Goal: Task Accomplishment & Management: Manage account settings

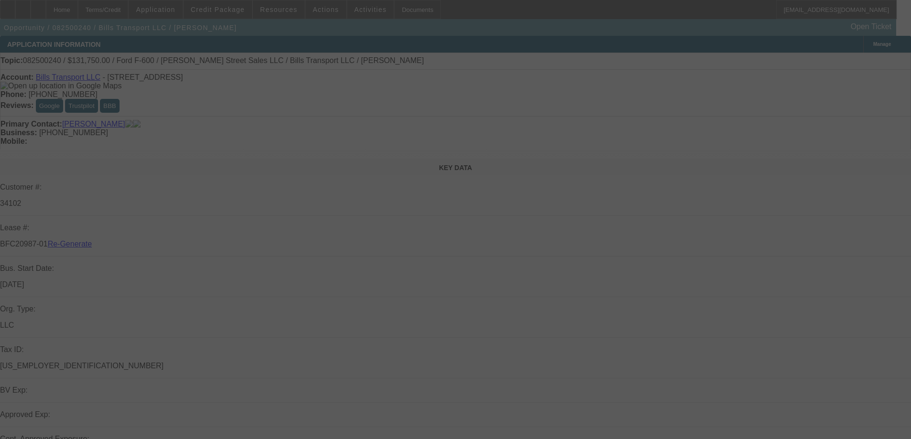
select select "3"
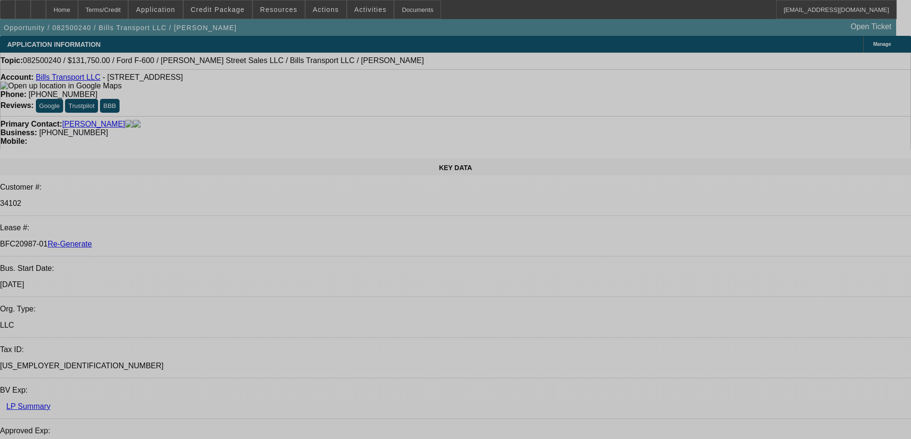
select select "0"
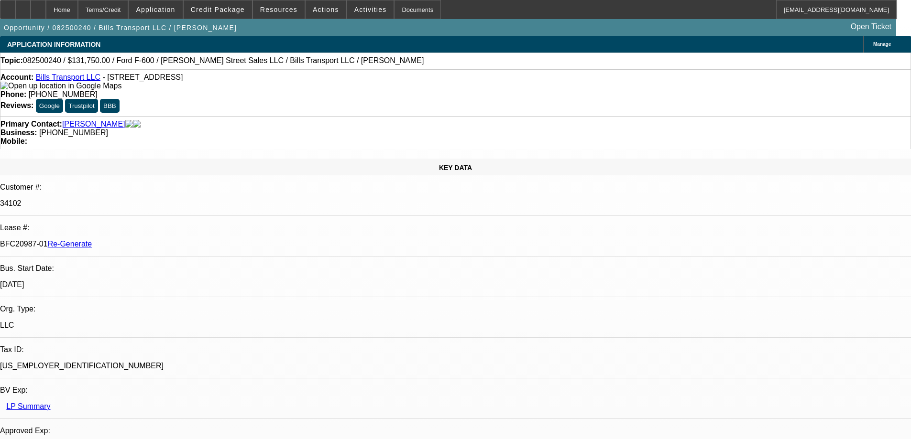
select select "0"
select select "3"
select select "0"
select select "6"
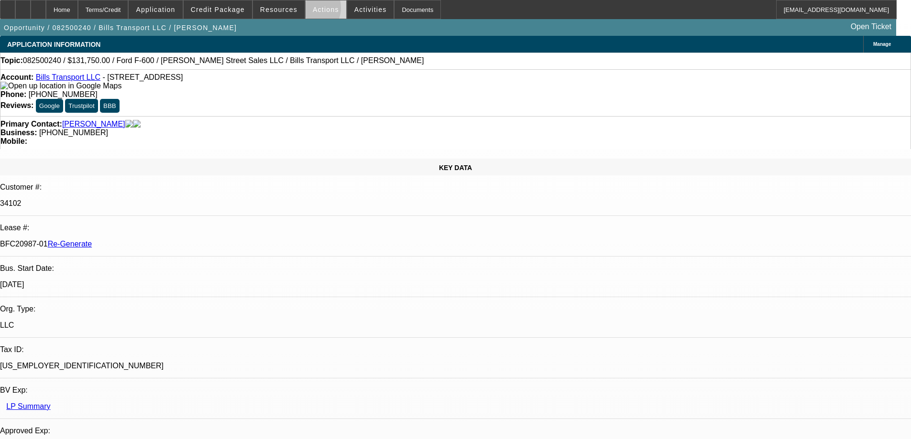
click at [306, 11] on span at bounding box center [326, 9] width 41 height 23
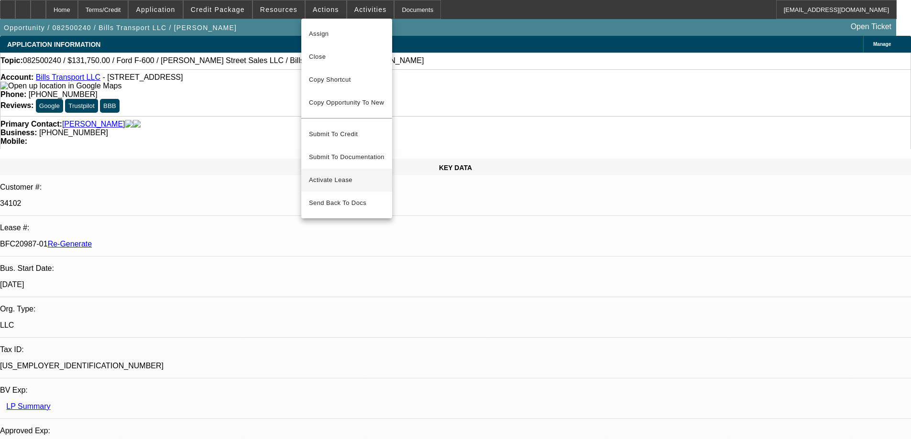
click at [327, 169] on button "Activate Lease" at bounding box center [346, 180] width 91 height 23
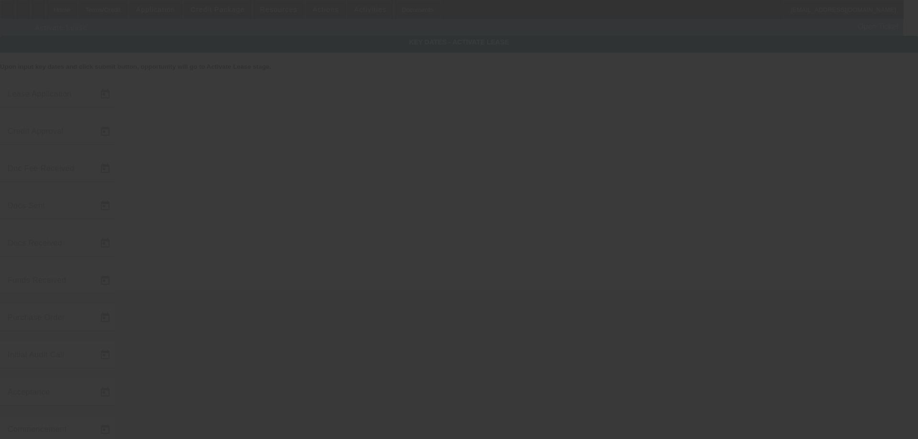
type input "8/11/2025"
type input "8/13/2025"
type input "9/9/2025"
type input "9/8/2025"
type input "9/9/2025"
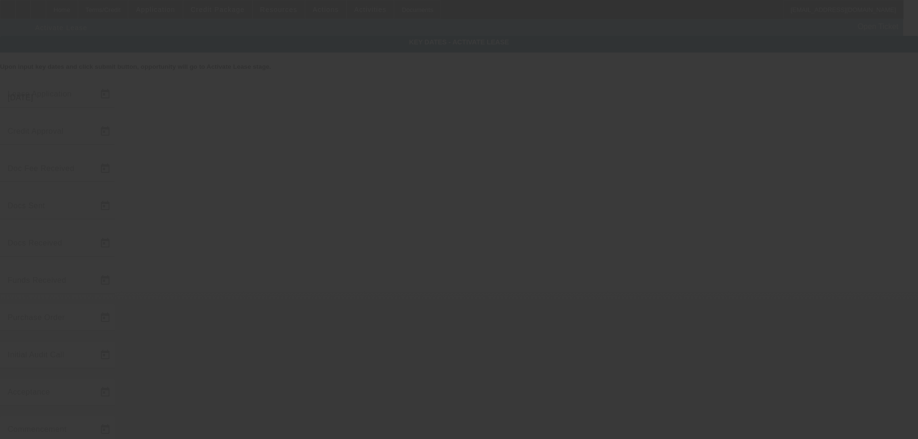
type input "9/9/2025"
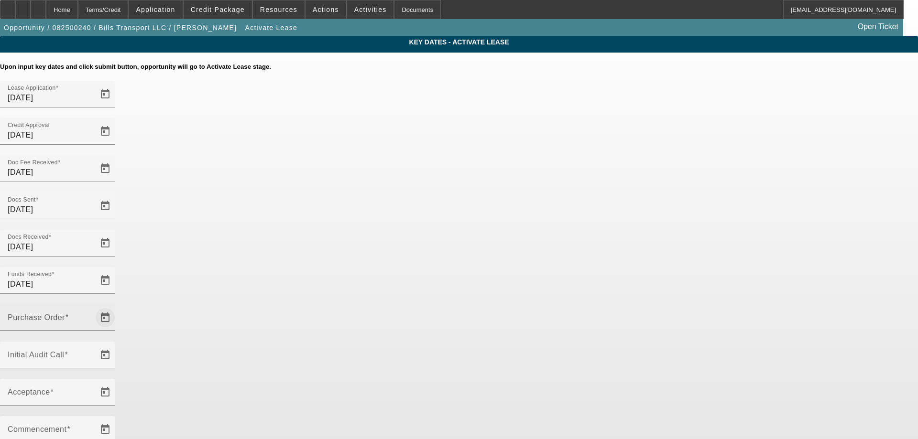
click at [117, 306] on span "Open calendar" at bounding box center [105, 317] width 23 height 23
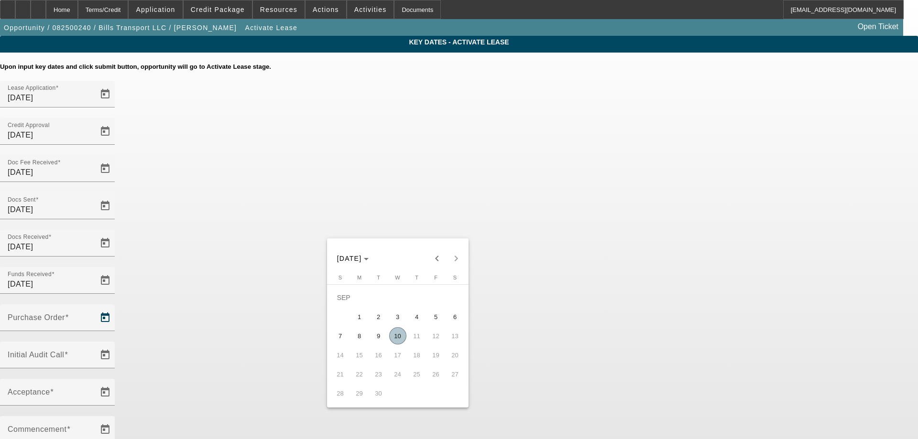
click at [394, 335] on span "10" at bounding box center [397, 335] width 17 height 17
type input "9/10/2025"
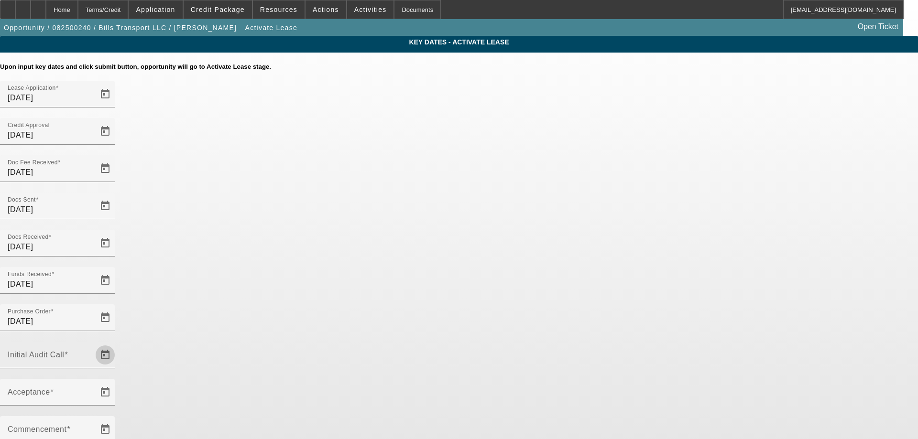
click at [117, 344] on span "Open calendar" at bounding box center [105, 355] width 23 height 23
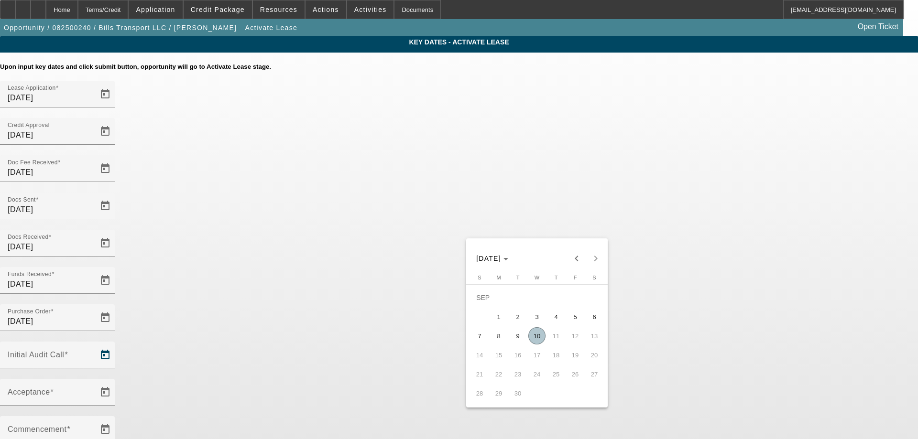
click at [531, 338] on span "10" at bounding box center [536, 335] width 17 height 17
type input "9/10/2025"
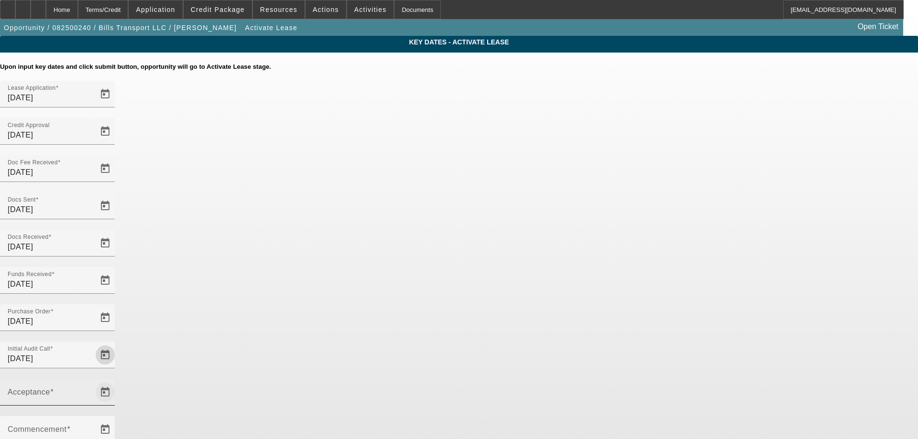
click at [117, 381] on span "Open calendar" at bounding box center [105, 392] width 23 height 23
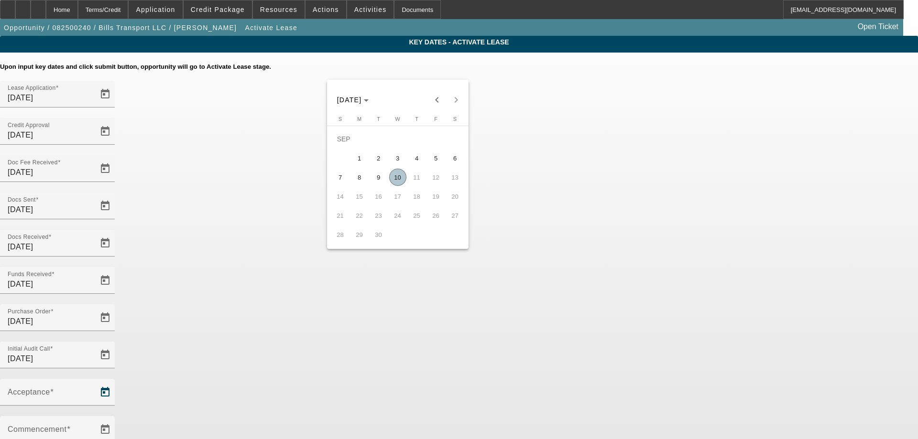
click at [400, 184] on span "10" at bounding box center [397, 177] width 17 height 17
type input "9/10/2025"
type input "10/1/2025"
type input "11/1/2025"
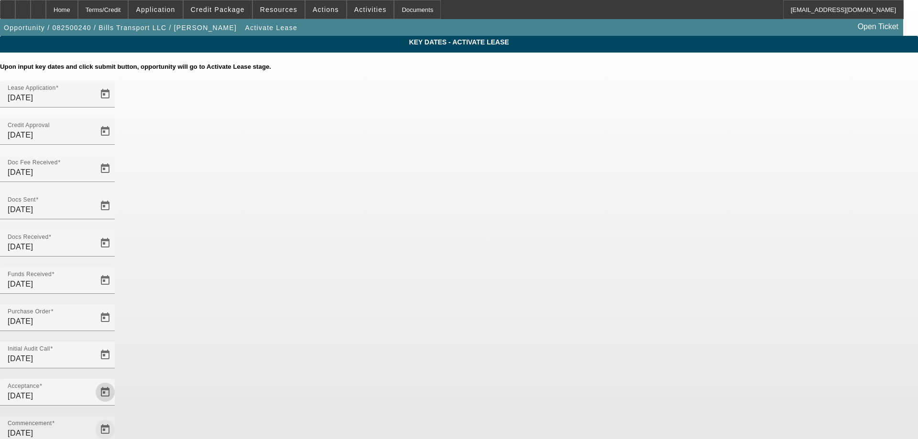
click at [117, 418] on span "Open calendar" at bounding box center [105, 429] width 23 height 23
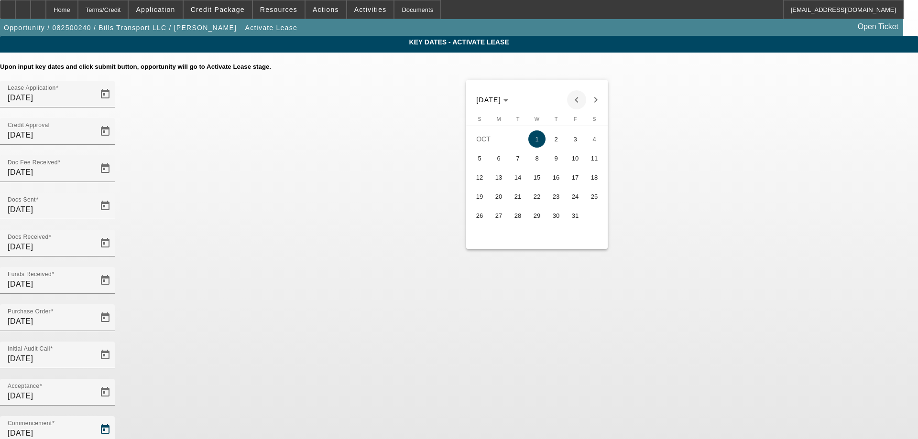
click at [573, 98] on span "Previous month" at bounding box center [576, 99] width 19 height 19
click at [499, 192] on span "15" at bounding box center [498, 196] width 17 height 17
type input "9/15/2025"
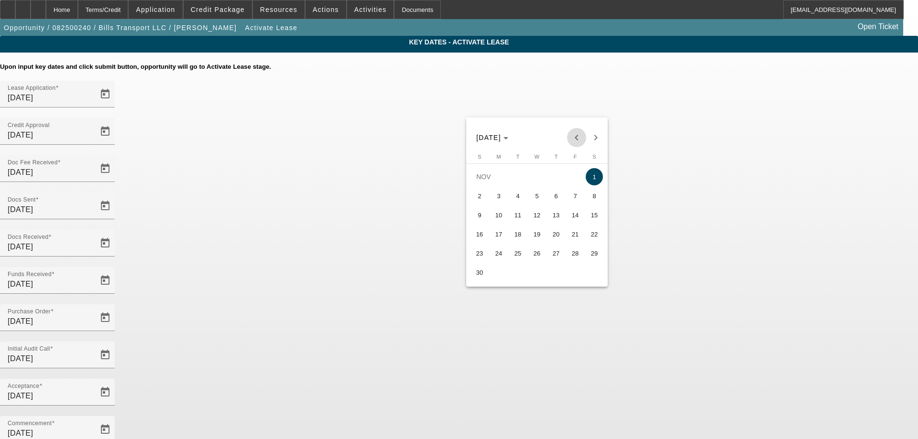
click at [575, 130] on button "Previous month" at bounding box center [576, 137] width 19 height 19
click at [538, 220] on span "15" at bounding box center [536, 215] width 17 height 17
type input "10/15/2025"
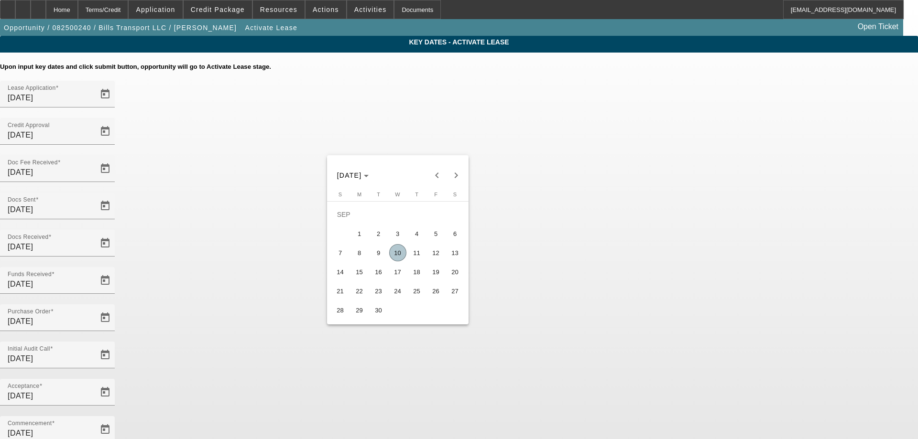
click at [361, 280] on span "15" at bounding box center [359, 271] width 17 height 17
type input "9/15/2025"
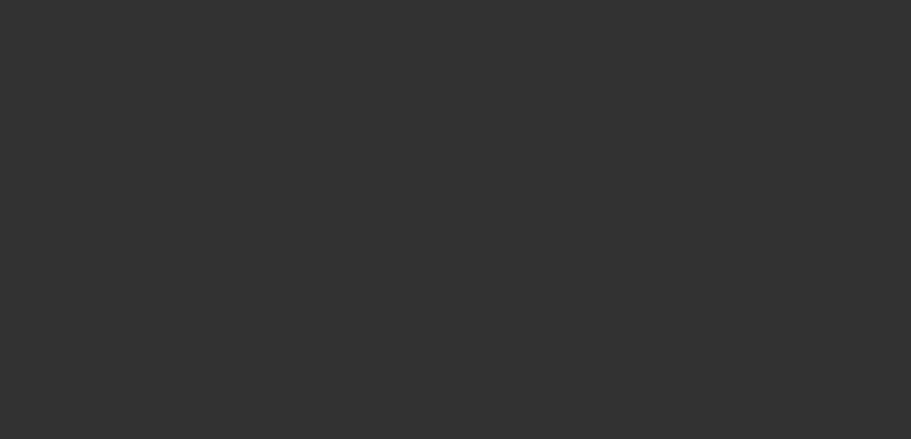
select select "4"
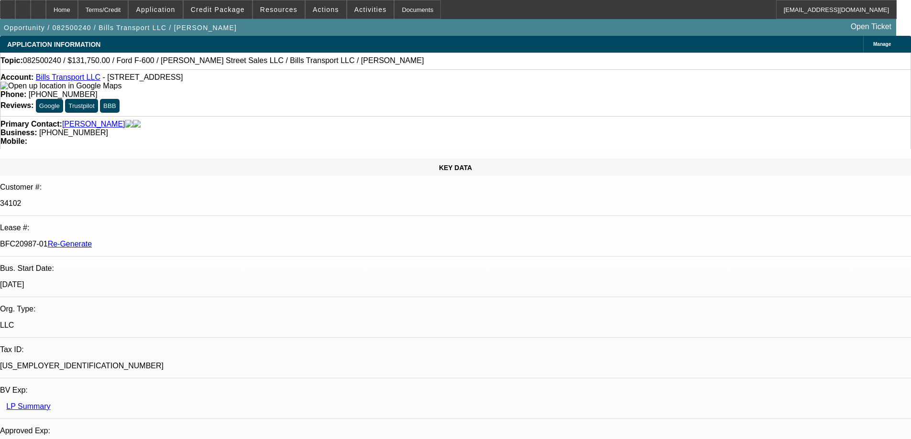
select select "0"
select select "3"
select select "0"
select select "6"
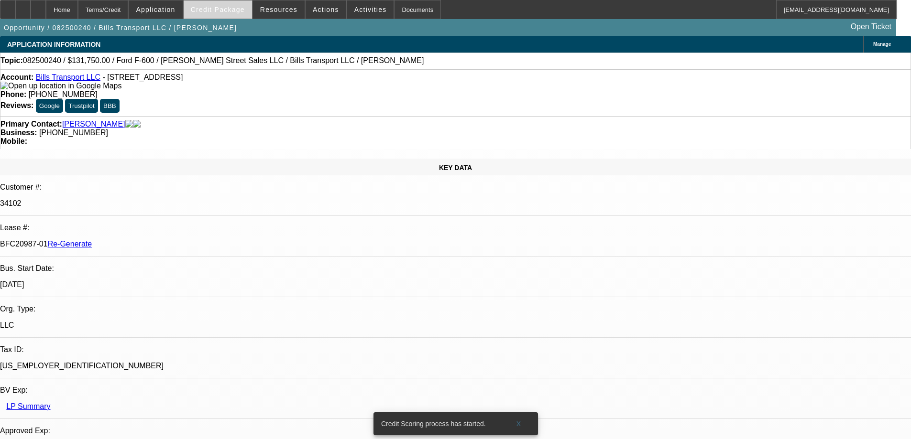
click at [240, 15] on span at bounding box center [218, 9] width 68 height 23
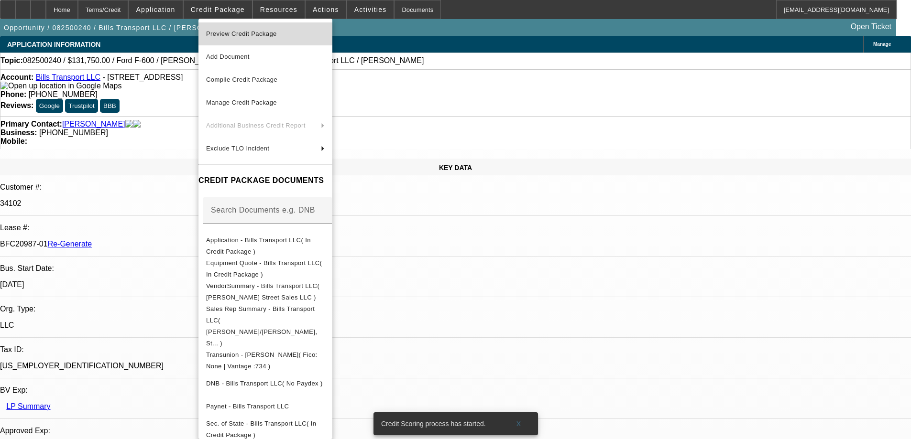
click at [240, 28] on button "Preview Credit Package" at bounding box center [265, 33] width 134 height 23
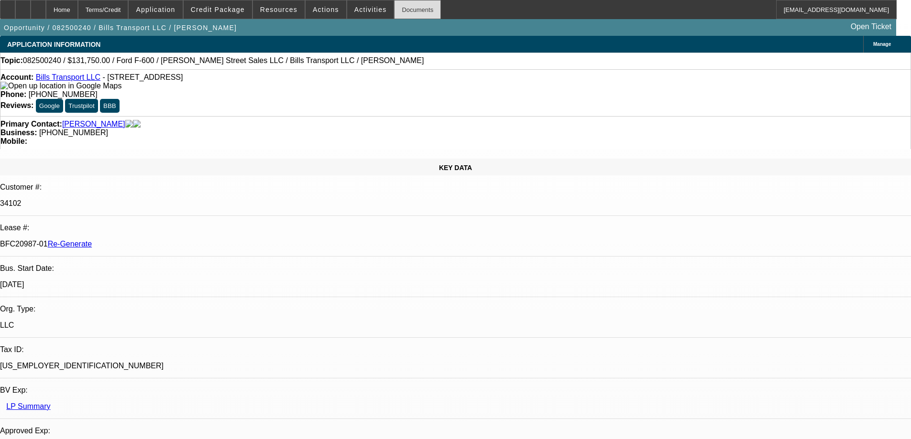
click at [410, 13] on div "Documents" at bounding box center [417, 9] width 47 height 19
click at [364, 13] on span at bounding box center [370, 9] width 47 height 23
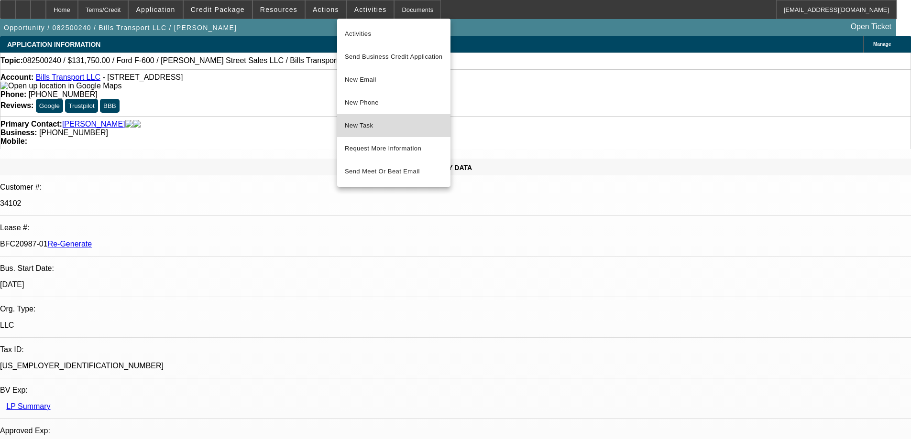
click at [376, 125] on span "New Task" at bounding box center [394, 125] width 98 height 11
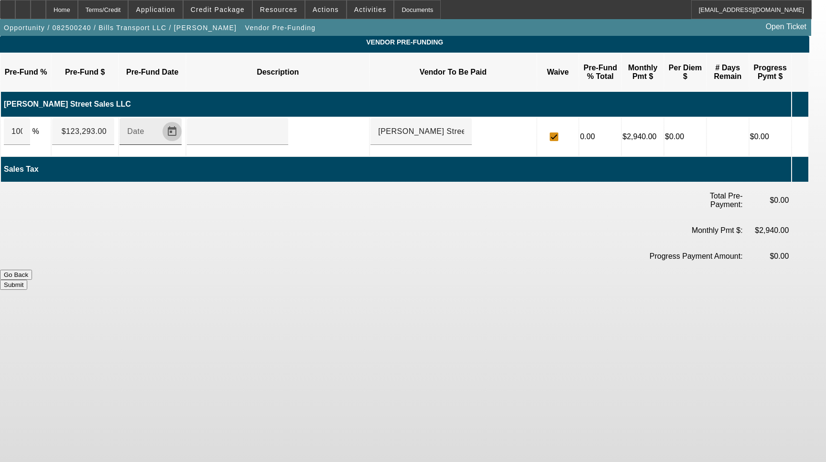
click at [183, 120] on span "Open calendar" at bounding box center [172, 131] width 23 height 23
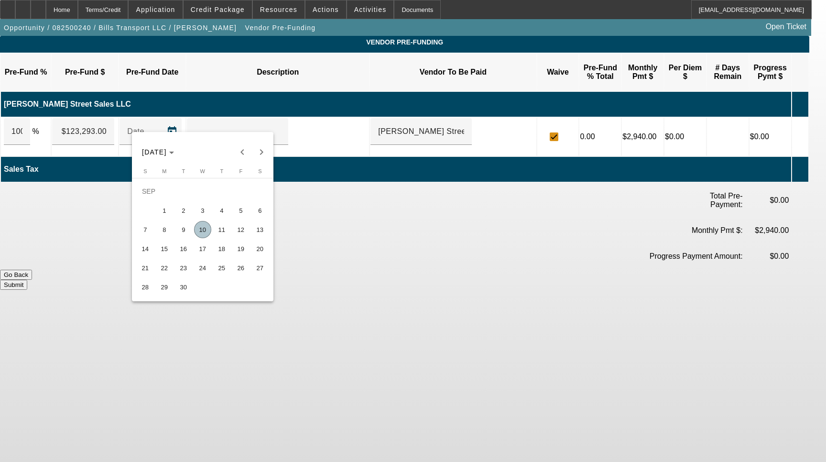
click at [204, 230] on span "10" at bounding box center [202, 229] width 17 height 17
type input "[DATE]"
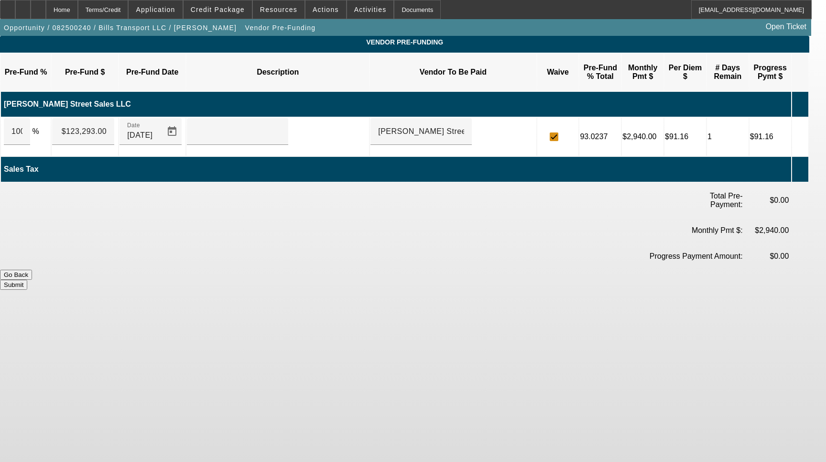
click at [27, 280] on button "Submit" at bounding box center [13, 285] width 27 height 10
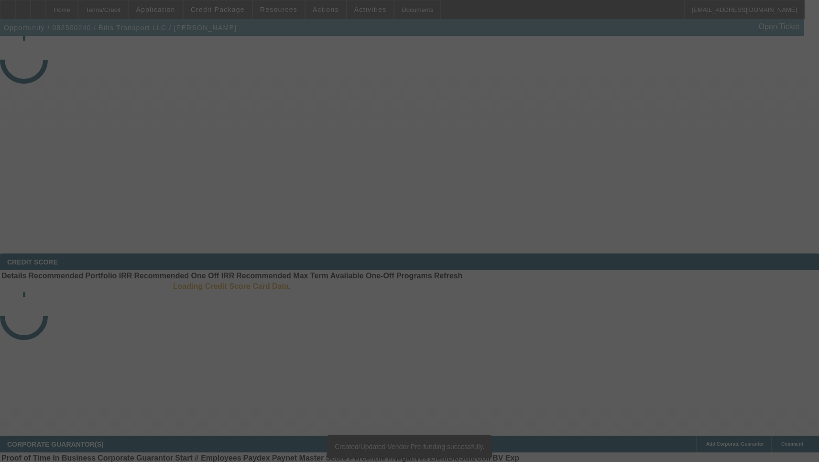
select select "4"
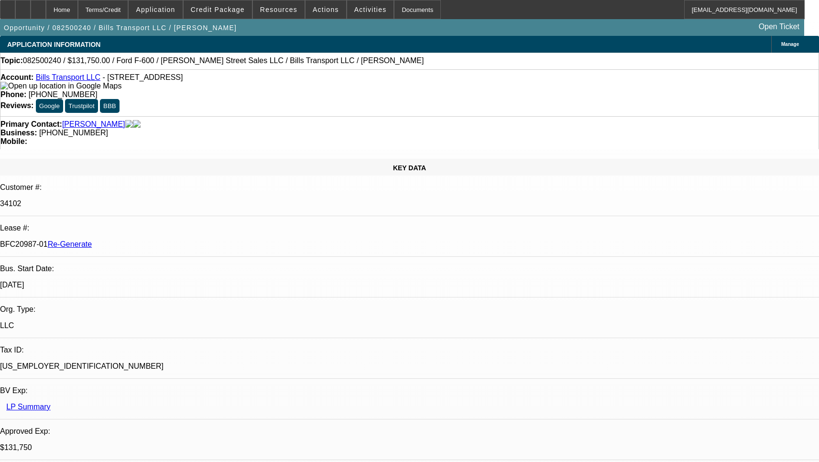
select select "0"
select select "3"
select select "0"
select select "6"
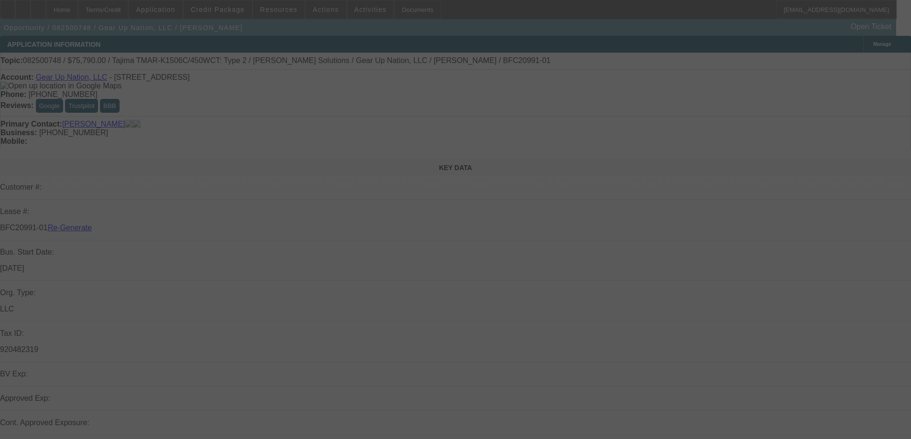
select select "3"
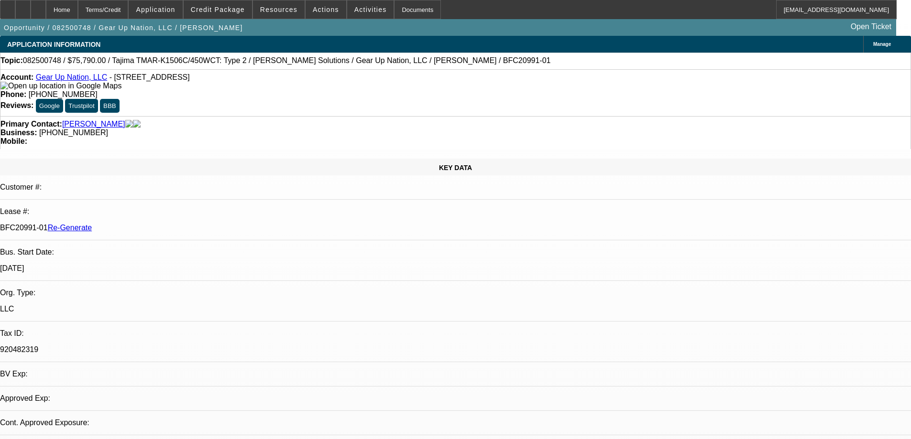
select select "0"
select select "2"
select select "0"
select select "2"
select select "6"
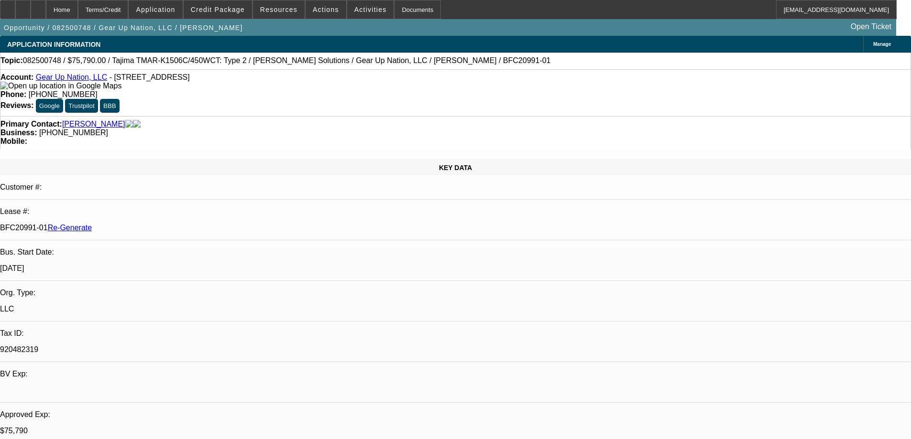
scroll to position [191, 0]
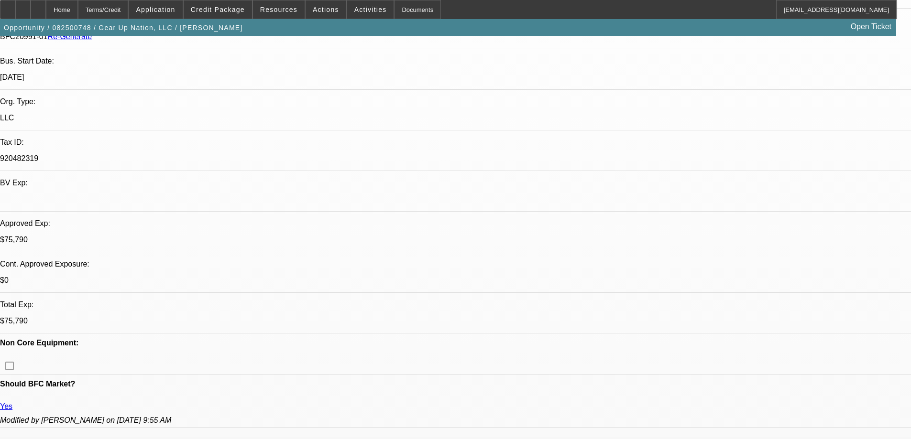
click at [396, 11] on div "Documents" at bounding box center [417, 9] width 47 height 19
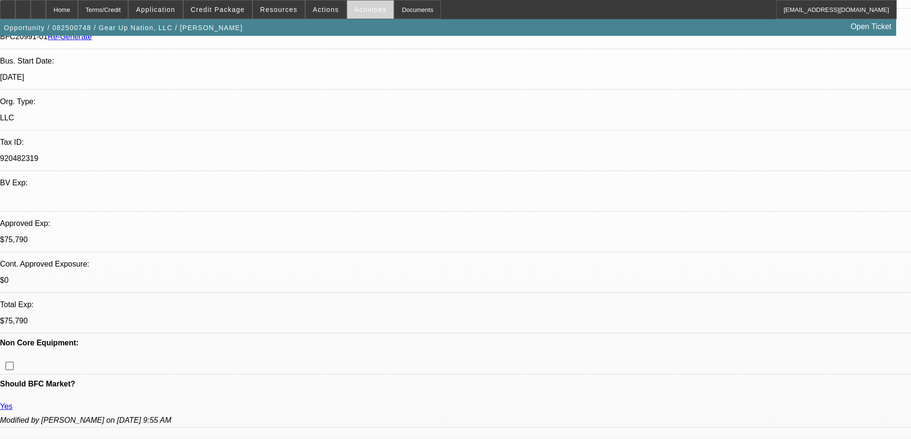
click at [354, 5] on span at bounding box center [370, 9] width 47 height 23
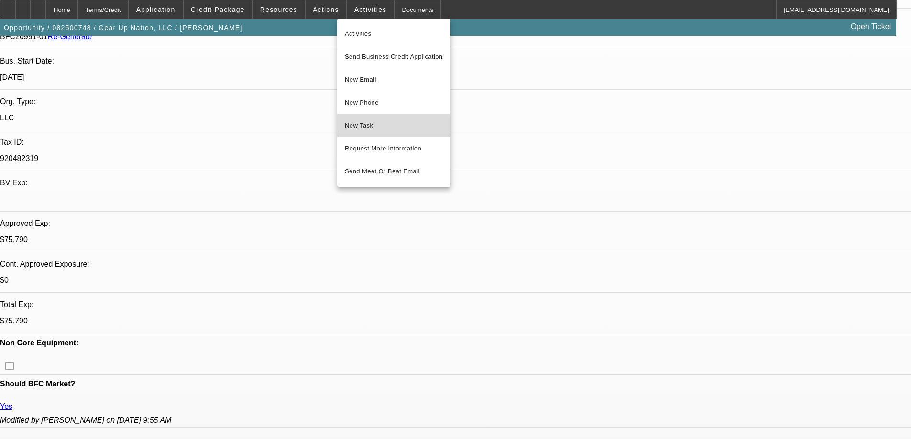
click at [370, 129] on span "New Task" at bounding box center [394, 125] width 98 height 11
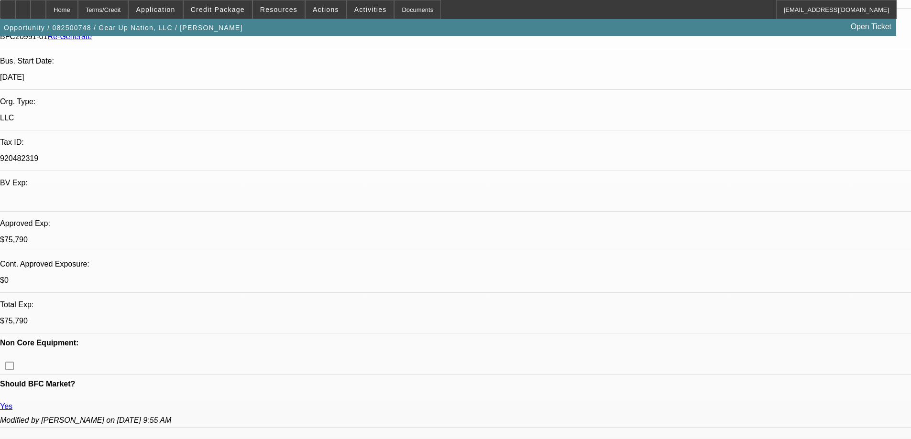
scroll to position [0, 0]
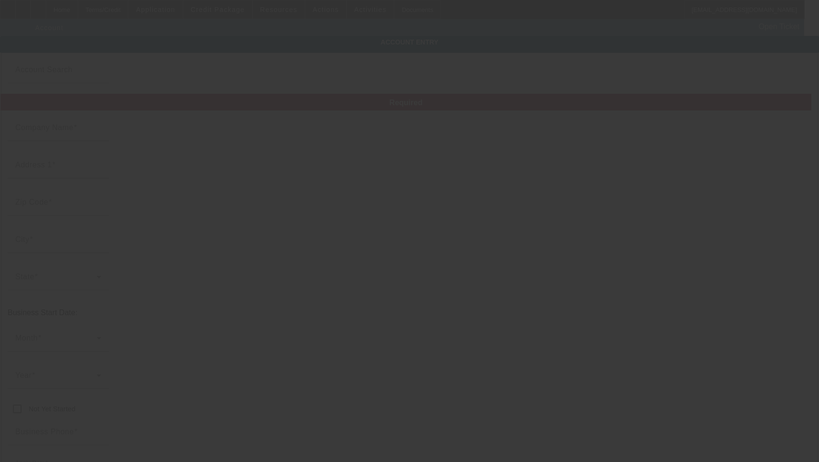
type input "Gear Up Nation, LLC"
type input "[STREET_ADDRESS]"
type input "49525"
type input "[GEOGRAPHIC_DATA]"
type input "[PHONE_NUMBER]"
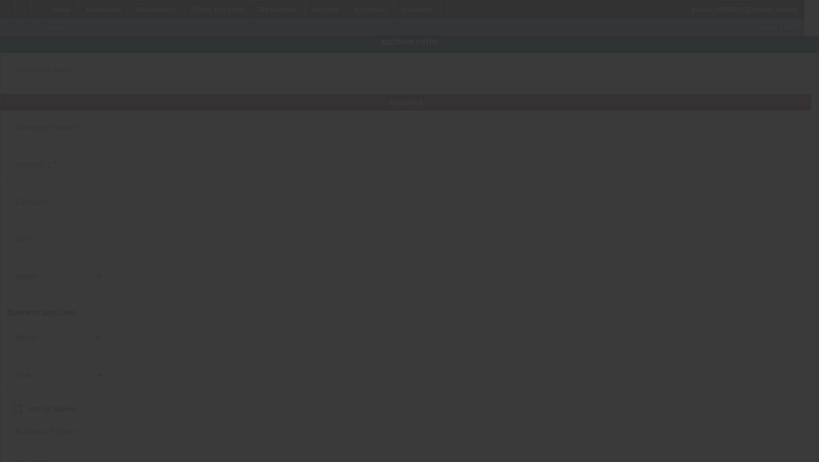
type input "gearupnation1@gmail.com"
type input "920482319"
type input "Branded merchandise, garment decoration, engraved products, and more"
type input "https://www.gearupgear.com/"
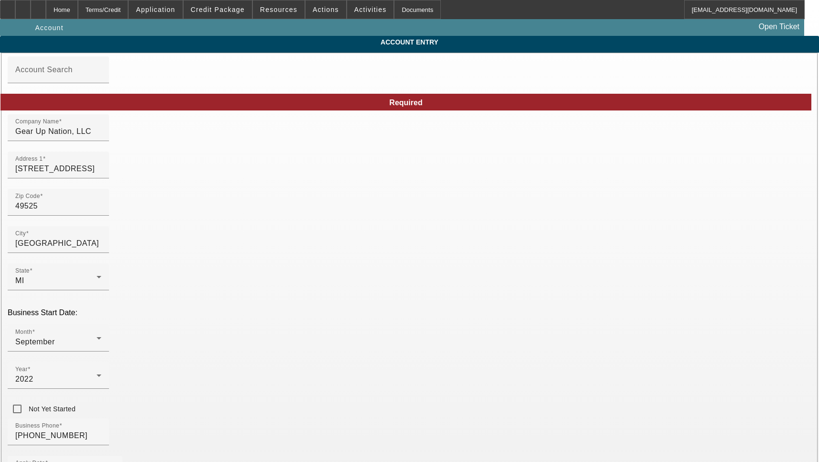
type input "8/28/2025"
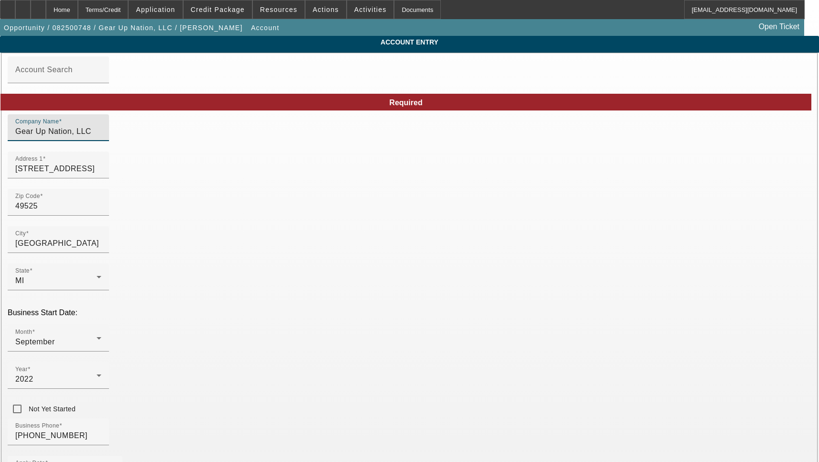
click at [101, 137] on input "Gear Up Nation, LLC" at bounding box center [58, 131] width 86 height 11
type input "Gear Up Nation LLC"
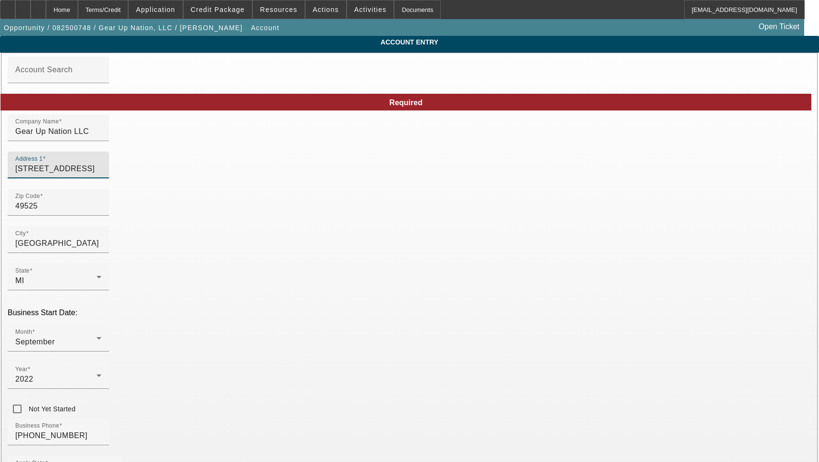
click at [101, 175] on input "4966 Plainfield Ave NE" at bounding box center [58, 168] width 86 height 11
paste input "1HTEUMML4NH880623"
click at [101, 174] on input "1HTEUMML4NH880623" at bounding box center [58, 168] width 86 height 11
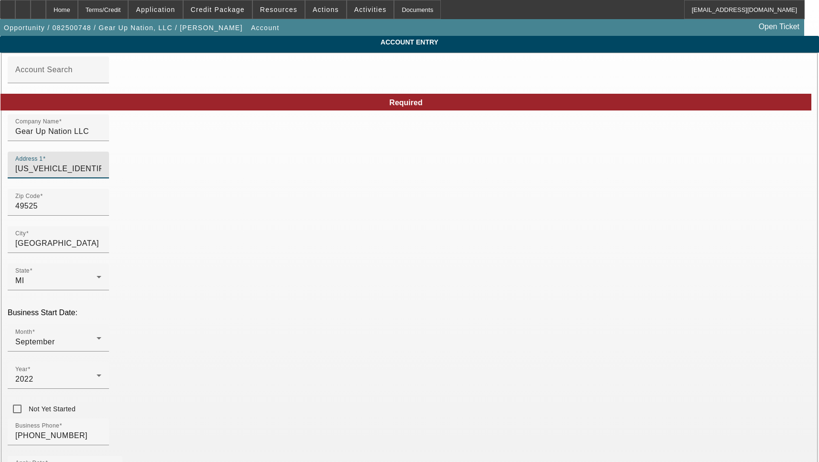
click at [101, 174] on input "1HTEUMML4NH880623" at bounding box center [58, 168] width 86 height 11
paste input "4966 Plainfield Ave"
type input "4966 Plainfield Ave"
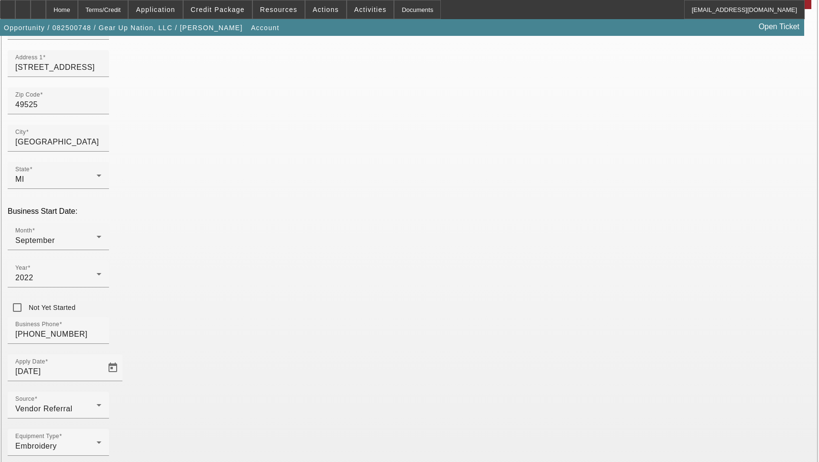
scroll to position [102, 0]
type input "Kent"
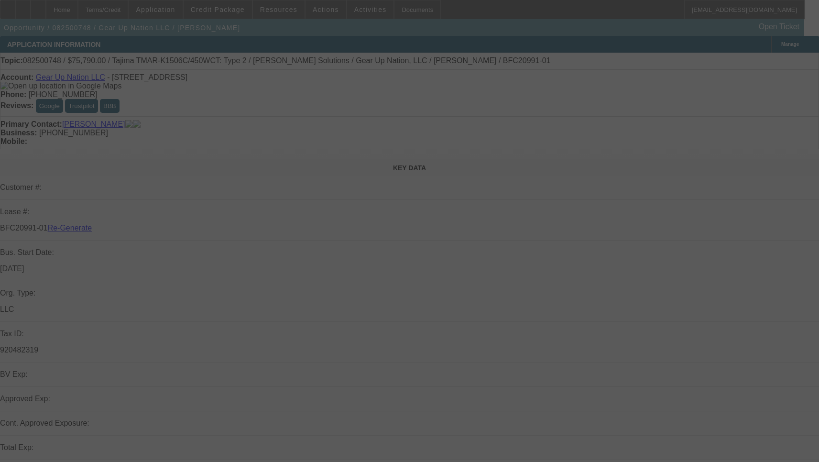
select select "3"
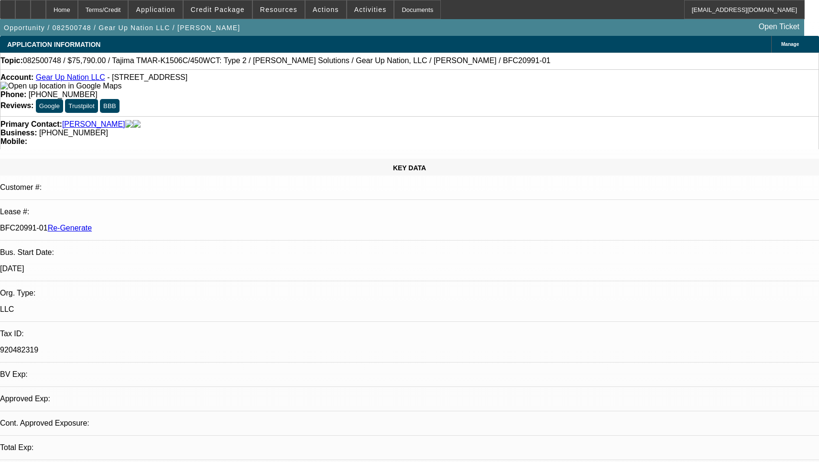
select select "0"
select select "2"
select select "0"
select select "6"
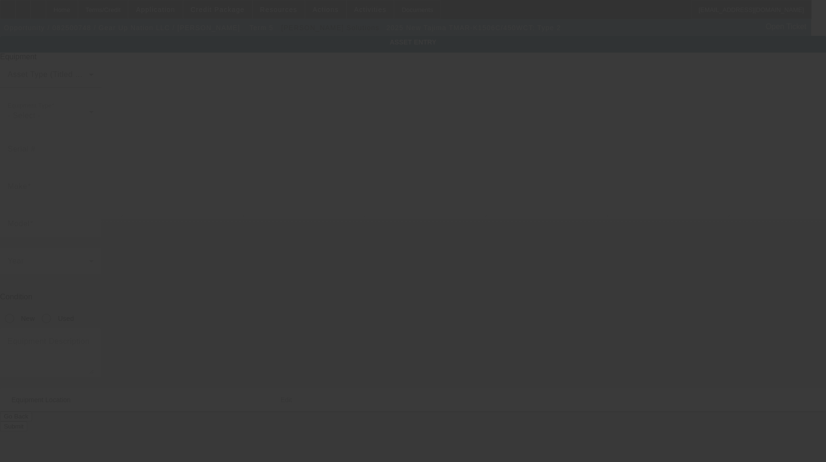
type input "Tajima"
type input "TMAR-K1506C/450WCT: Type 2"
radio input "true"
type textarea "6 head machine"
type input "[STREET_ADDRESS]"
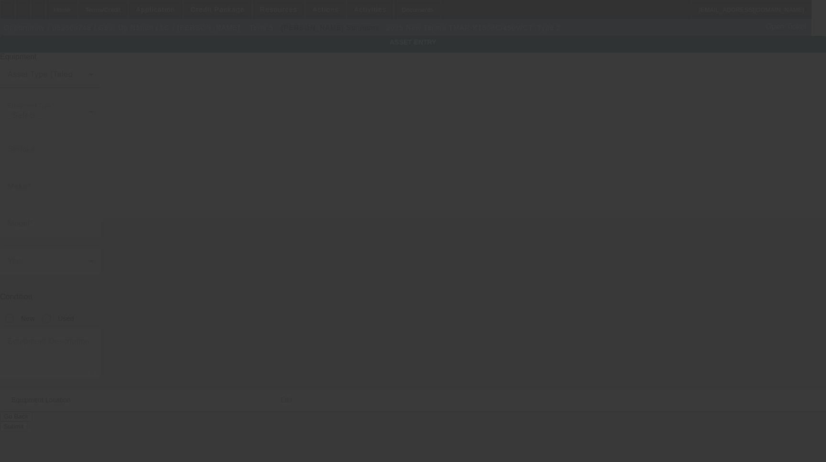
type input "[GEOGRAPHIC_DATA]"
type input "49525"
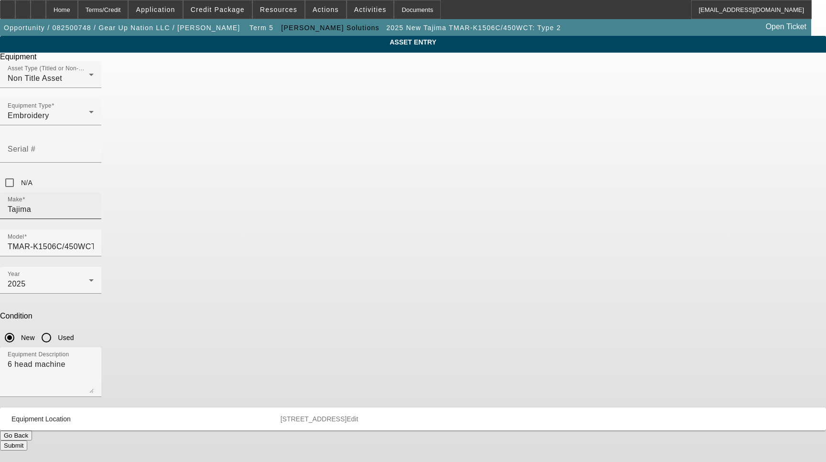
click at [94, 204] on input "Tajima" at bounding box center [51, 209] width 86 height 11
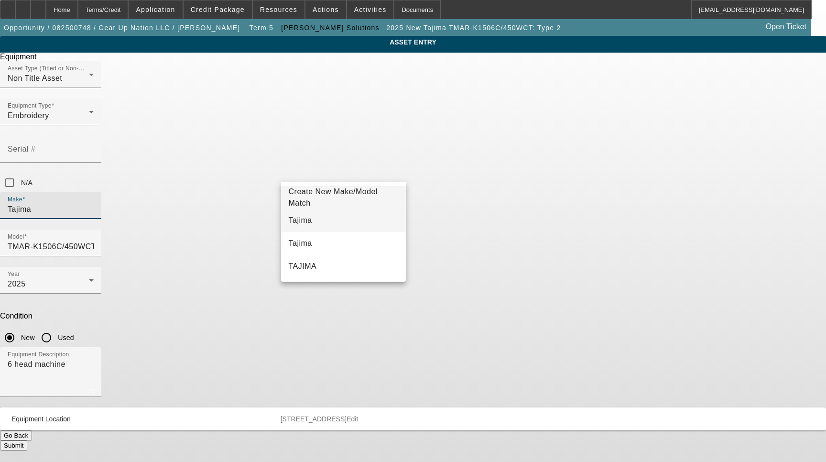
click at [326, 224] on mat-option "Tajima" at bounding box center [343, 220] width 125 height 23
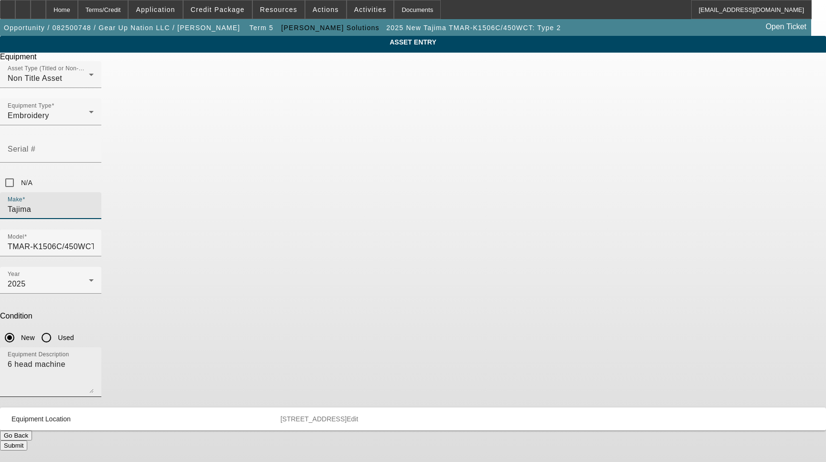
click at [94, 359] on textarea "6 head machine" at bounding box center [51, 376] width 86 height 34
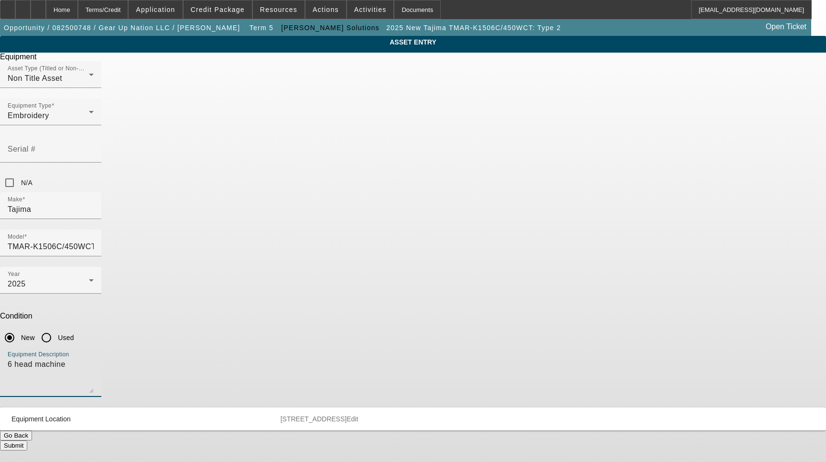
click at [94, 359] on textarea "6 head machine" at bounding box center [51, 376] width 86 height 34
type textarea "15 Needle 6 Head Embroidery Machine Includes: Cap Frame Driver with Support Sha…"
click at [358, 415] on span "Edit" at bounding box center [352, 419] width 11 height 8
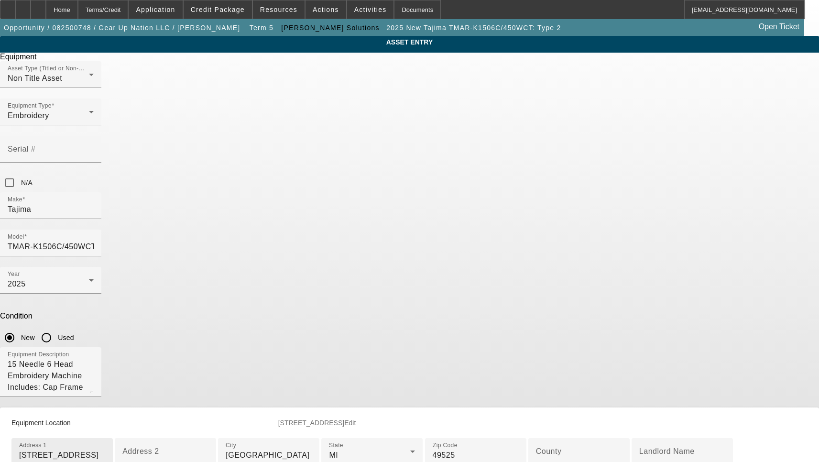
click at [105, 449] on input "[STREET_ADDRESS]" at bounding box center [62, 454] width 86 height 11
paste input
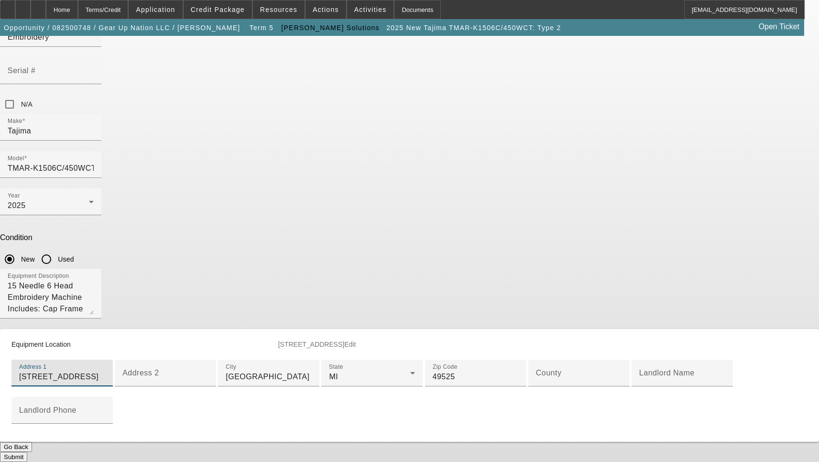
scroll to position [191, 0]
type input "[STREET_ADDRESS]"
click at [536, 371] on input "County" at bounding box center [579, 376] width 86 height 11
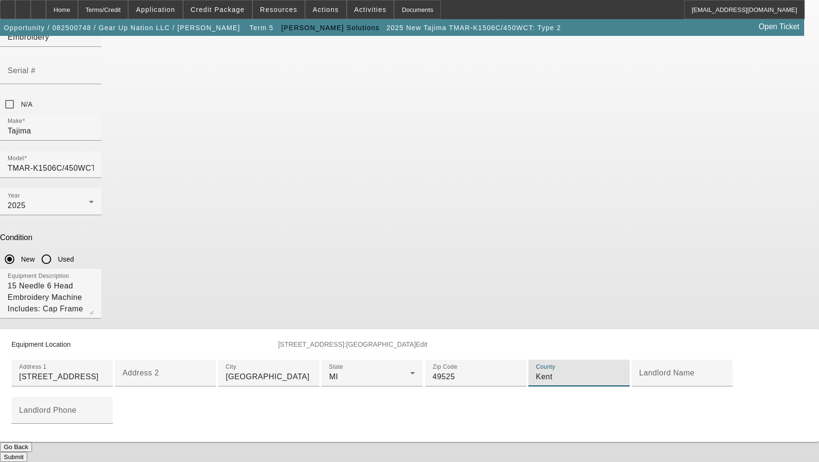
scroll to position [227, 0]
type input "Kent"
click at [27, 452] on button "Submit" at bounding box center [13, 457] width 27 height 10
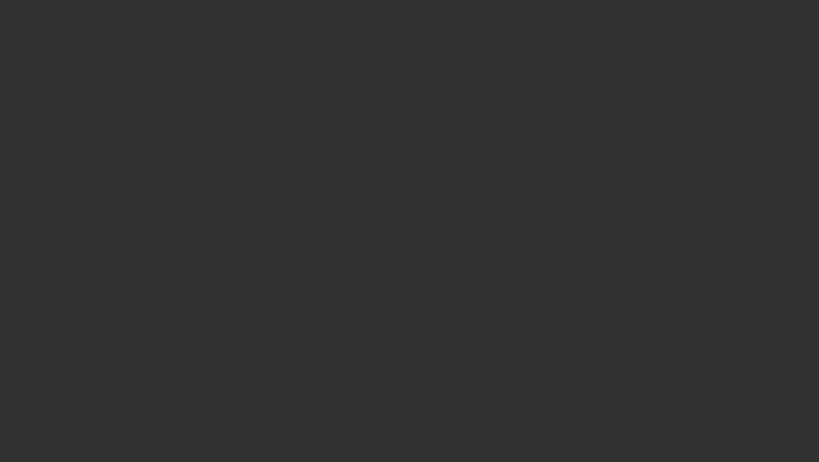
select select "3"
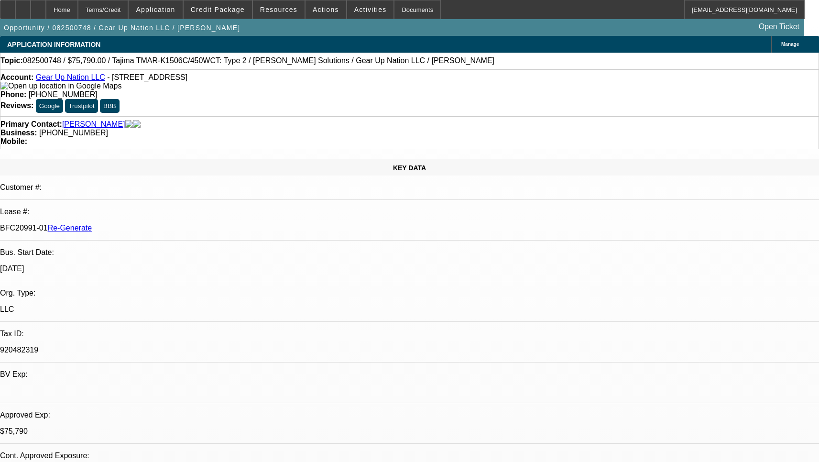
select select "0"
select select "2"
select select "0"
select select "1"
select select "2"
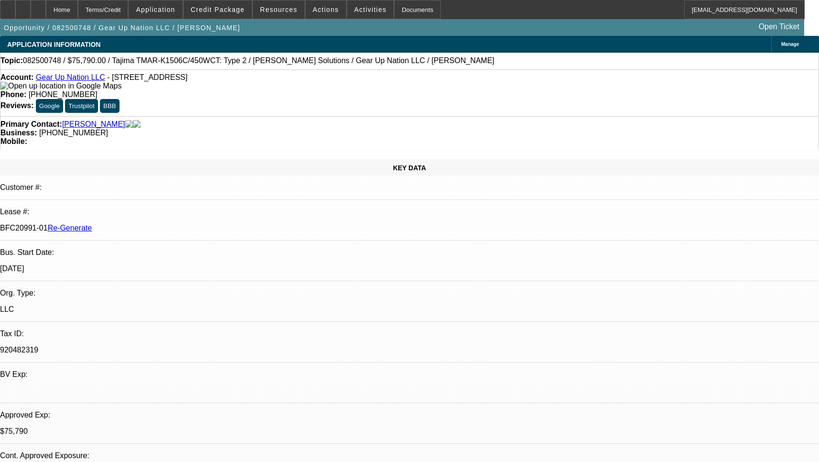
select select "6"
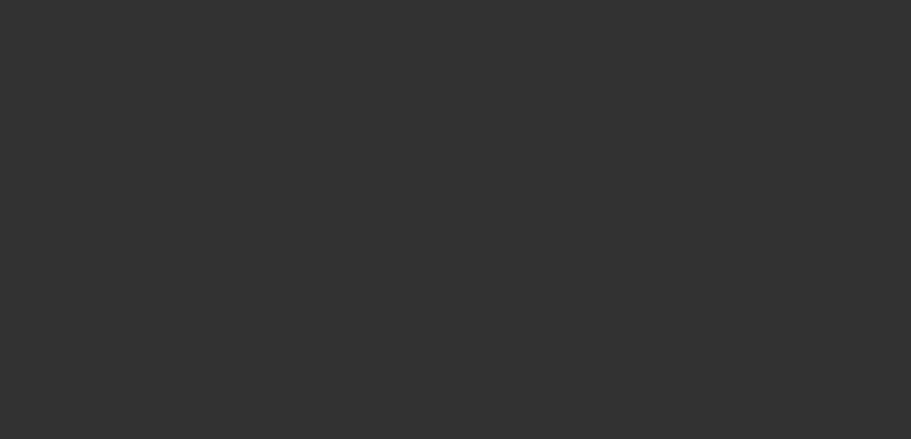
select select "4"
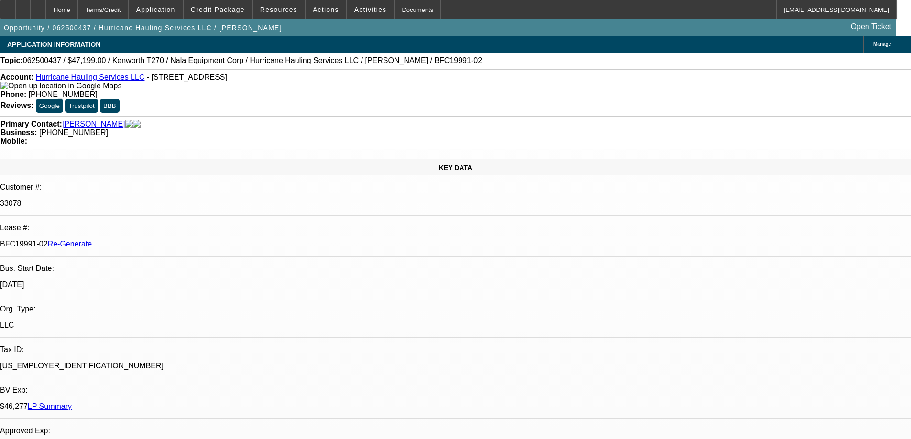
select select "0"
select select "2"
select select "0.1"
select select "2"
select select "4"
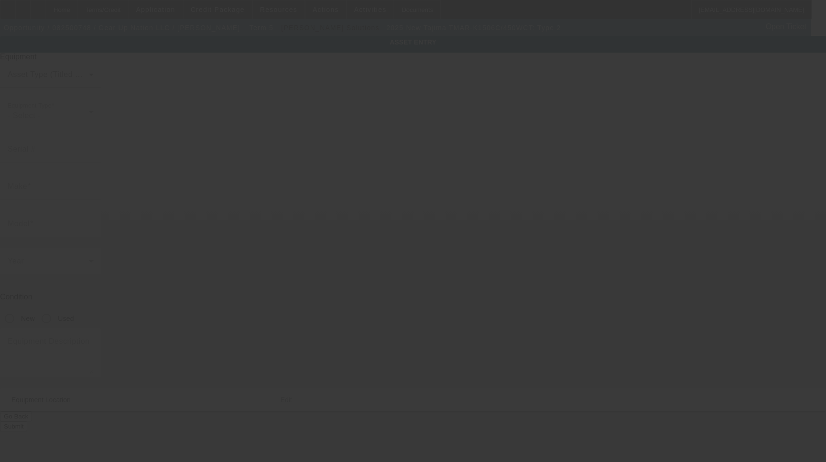
type input "Tajima"
type input "TMAR-K1506C/450WCT: Type 2"
radio input "true"
type textarea "15 Needle 6 Head Embroidery Machine Includes: Cap Frame Driver with Support Sha…"
type input "[STREET_ADDRESS]"
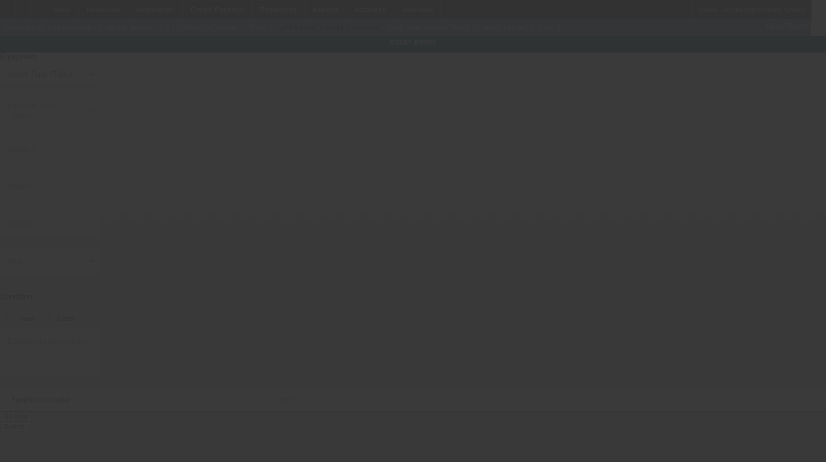
type input "[GEOGRAPHIC_DATA]"
type input "49525"
type input "Kent"
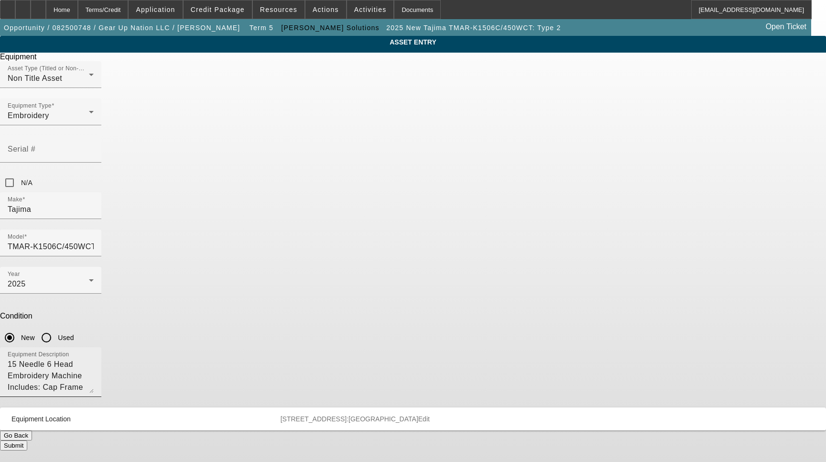
click at [94, 359] on textarea "15 Needle 6 Head Embroidery Machine Includes: Cap Frame Driver with Support Sha…" at bounding box center [51, 376] width 86 height 34
type textarea "15 Needle 6 Head Embroidery Machine Includes: Cap Frame Driver with Support Sha…"
click at [27, 440] on button "Submit" at bounding box center [13, 445] width 27 height 10
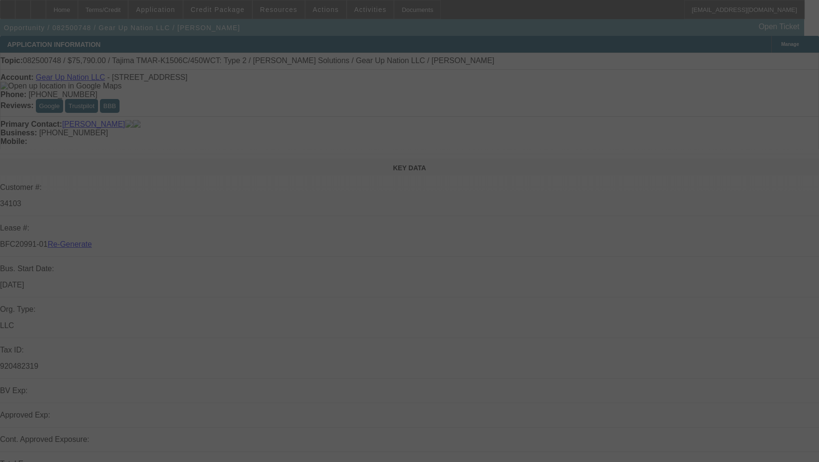
select select "3"
select select "0"
select select "2"
select select "0"
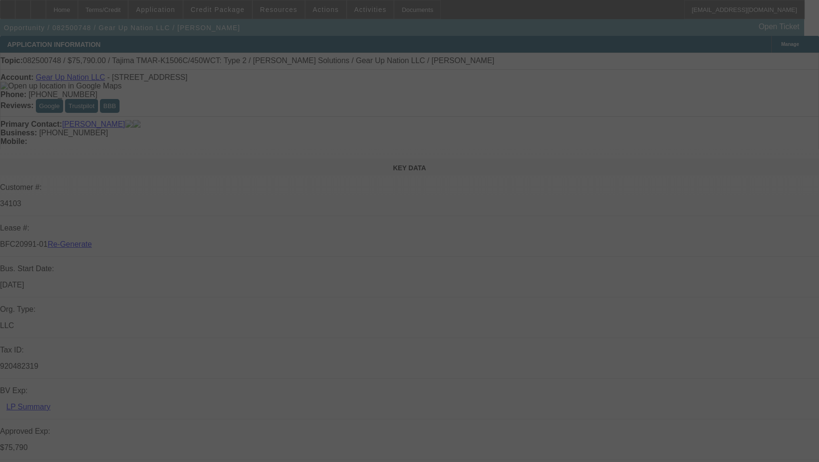
select select "6"
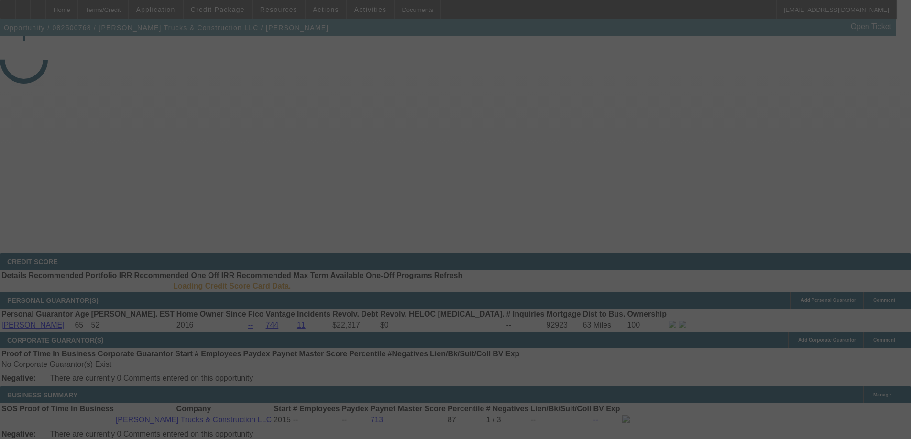
select select "3"
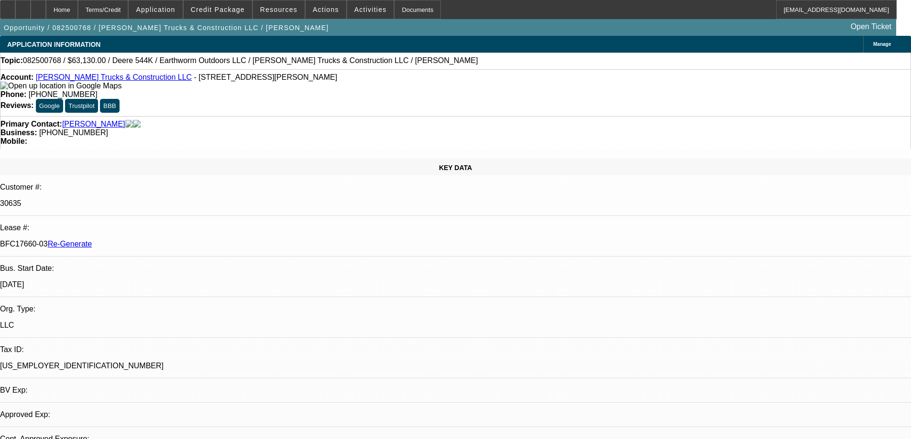
select select "0"
select select "2"
select select "0"
select select "6"
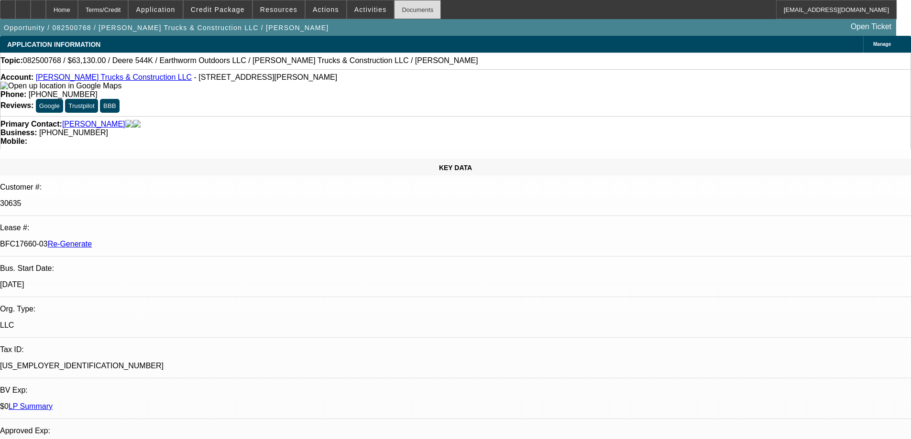
click at [405, 13] on div "Documents" at bounding box center [417, 9] width 47 height 19
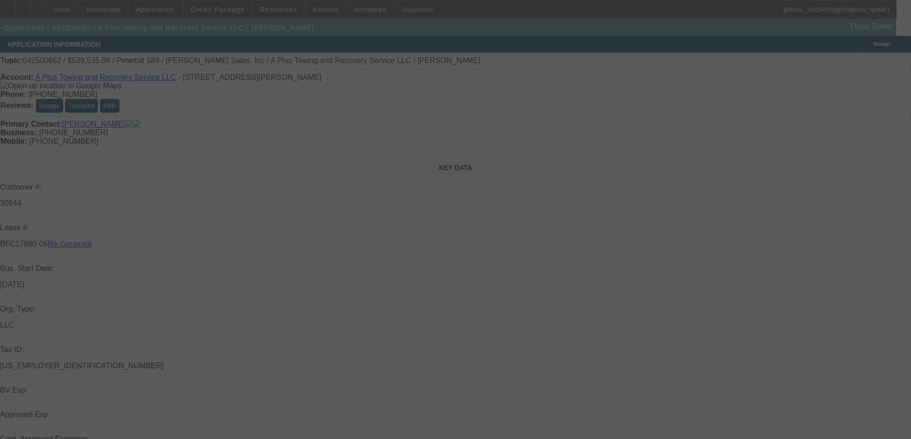
select select "4"
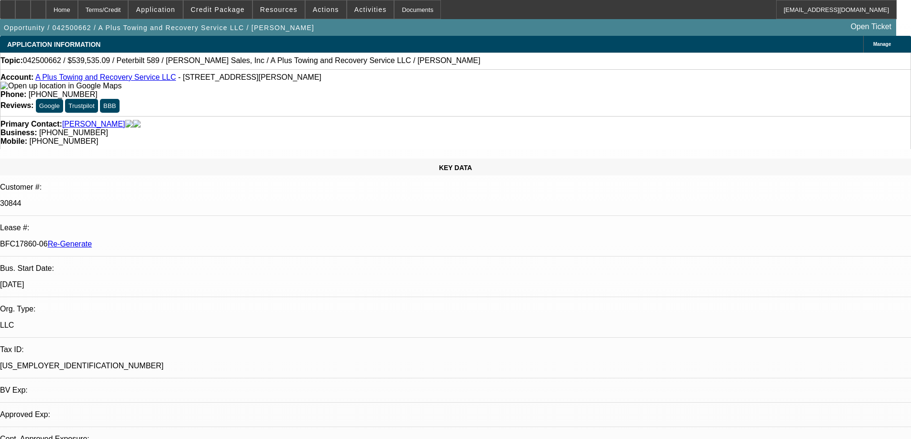
select select "0"
select select "1"
select select "2"
select select "6"
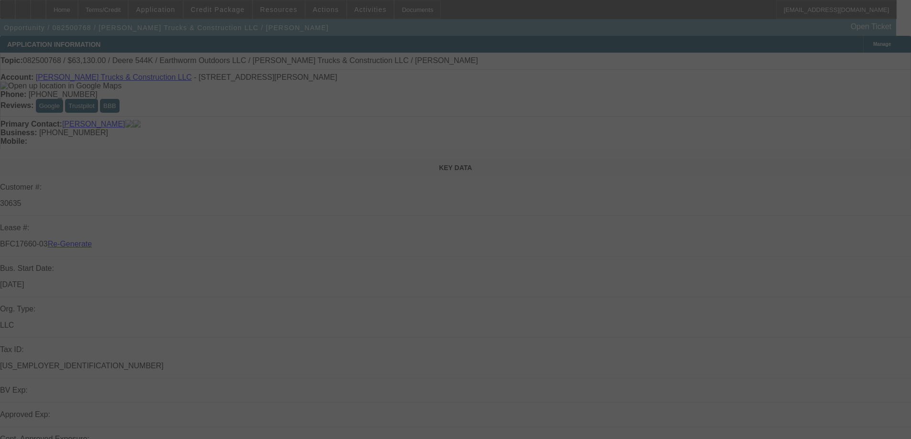
select select "3"
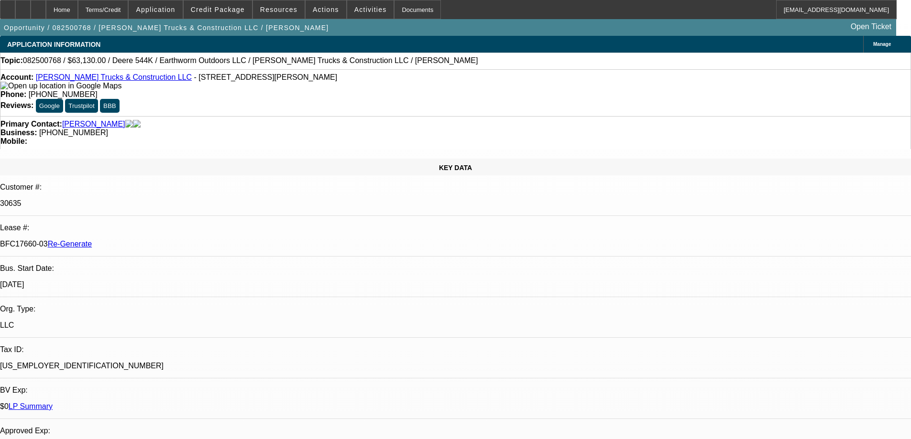
select select "0"
select select "2"
select select "0"
select select "6"
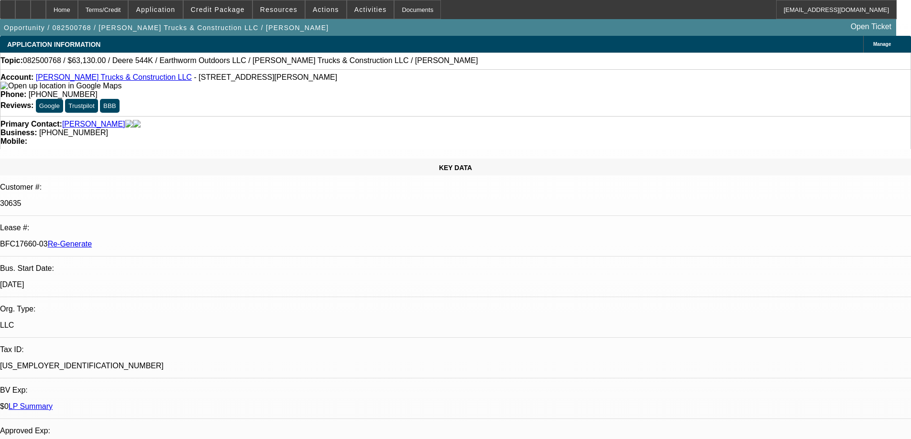
click at [288, 12] on span "Resources" at bounding box center [278, 10] width 37 height 8
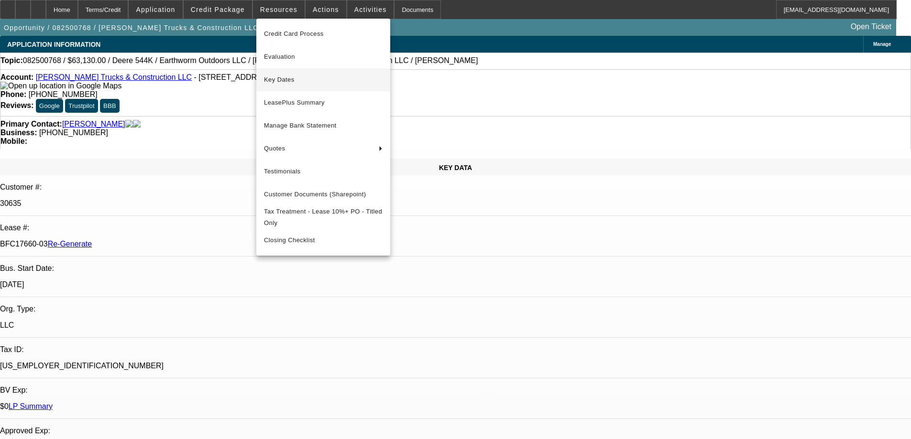
click at [282, 71] on button "Key Dates" at bounding box center [323, 79] width 134 height 23
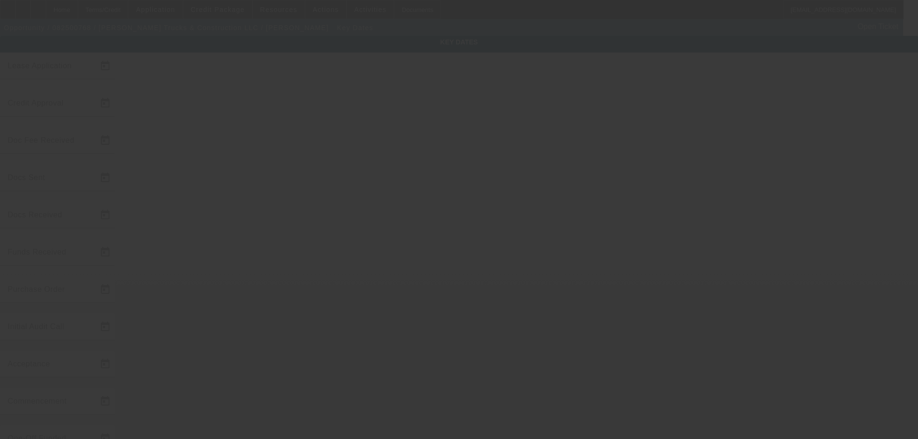
type input "8/28/2025"
type input "9/8/2025"
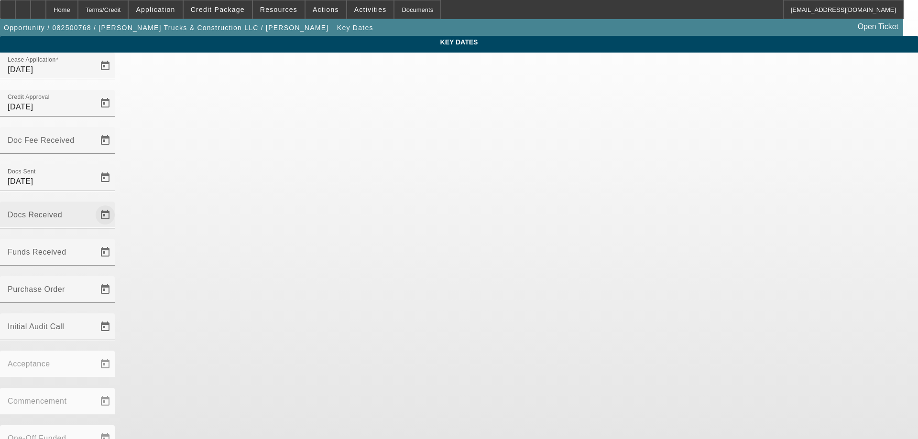
click at [117, 204] on span "Open calendar" at bounding box center [105, 215] width 23 height 23
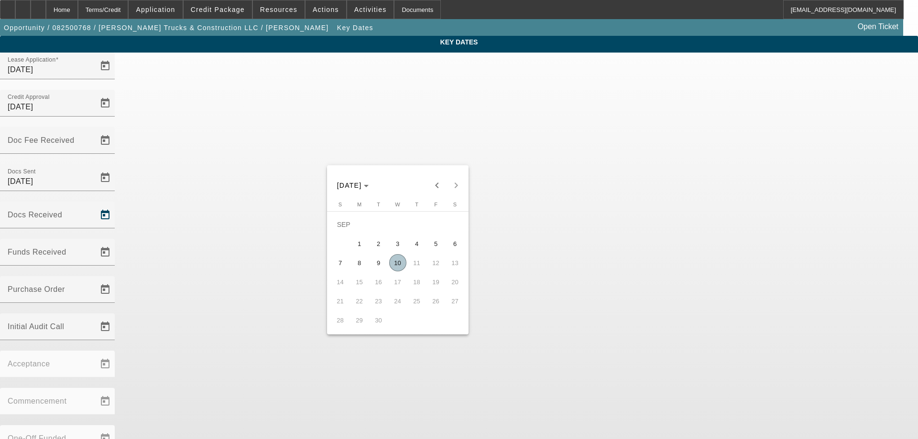
click at [402, 262] on span "10" at bounding box center [397, 262] width 17 height 17
type input "9/10/2025"
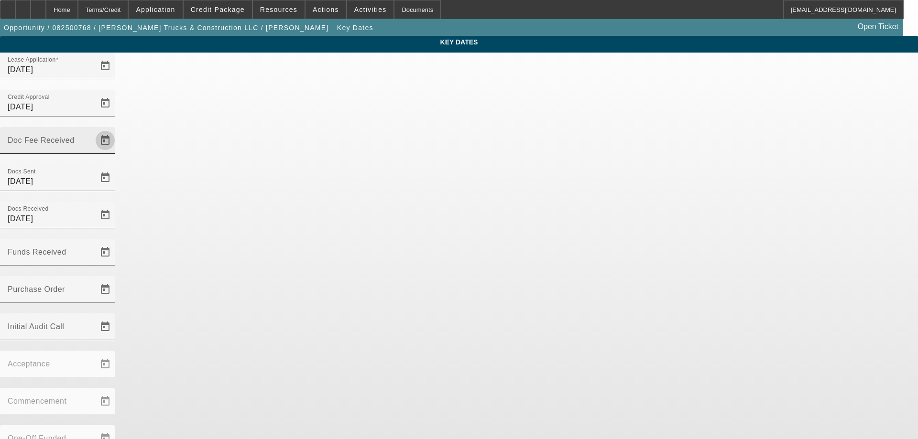
click at [117, 129] on span "Open calendar" at bounding box center [105, 140] width 23 height 23
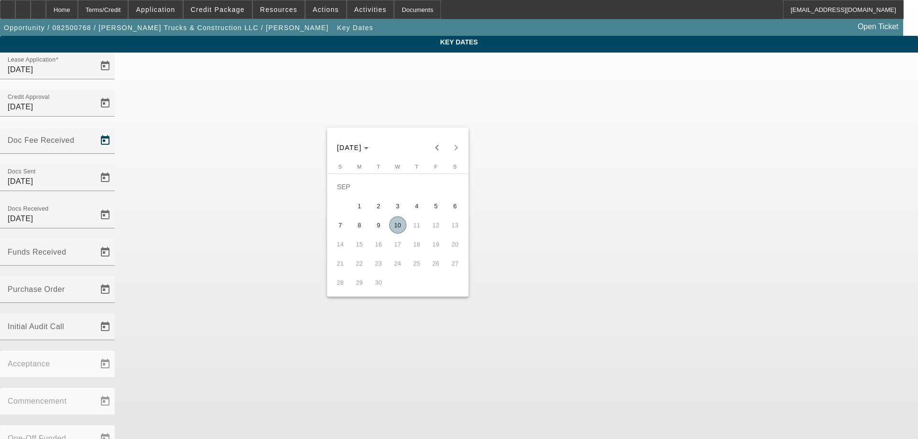
click at [395, 227] on span "10" at bounding box center [397, 225] width 17 height 17
type input "9/10/2025"
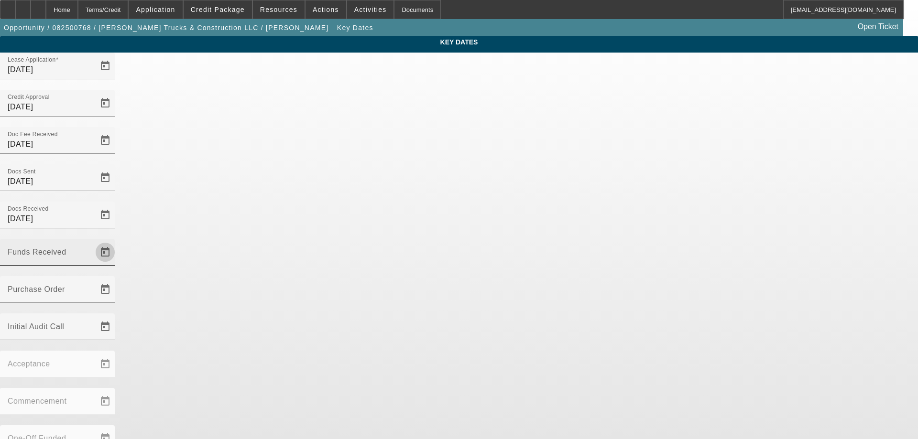
click at [117, 241] on span "Open calendar" at bounding box center [105, 252] width 23 height 23
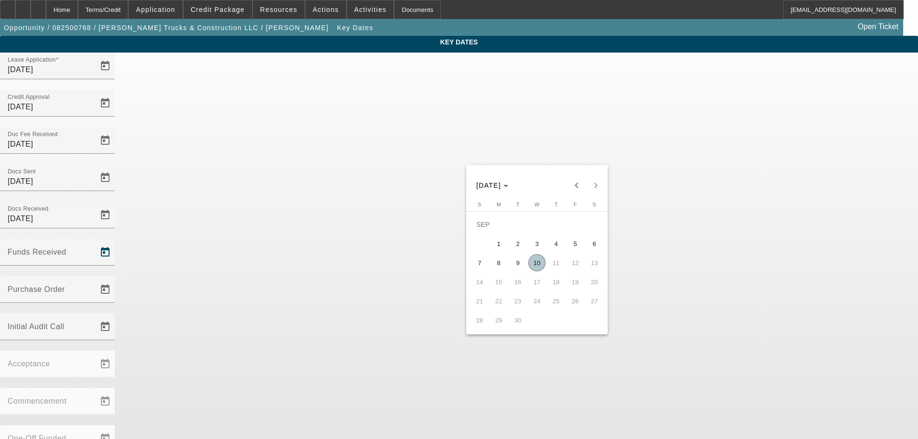
click at [538, 272] on span "10" at bounding box center [536, 262] width 17 height 17
type input "9/10/2025"
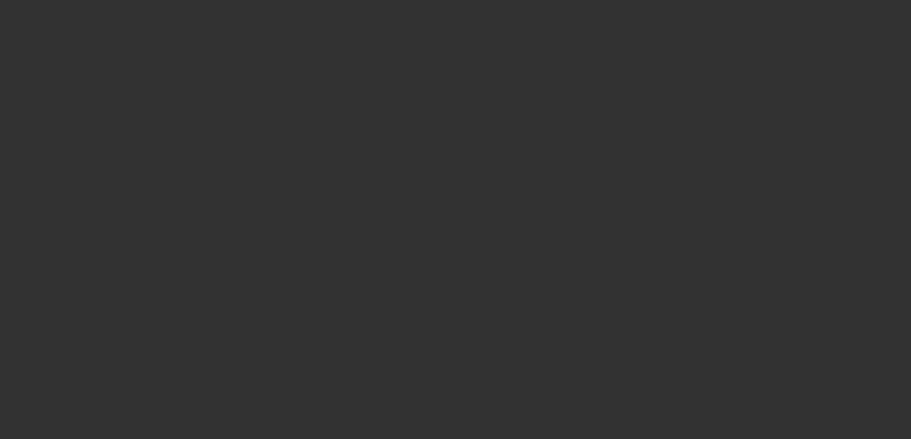
select select "3"
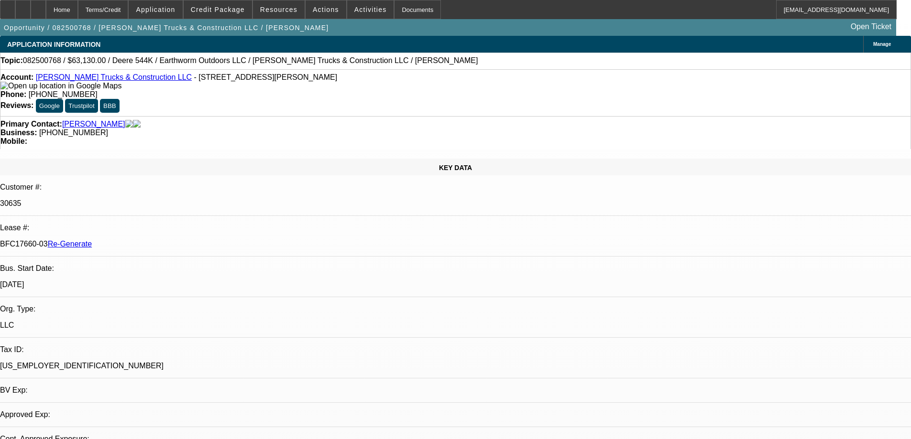
select select "0"
select select "2"
select select "0"
select select "6"
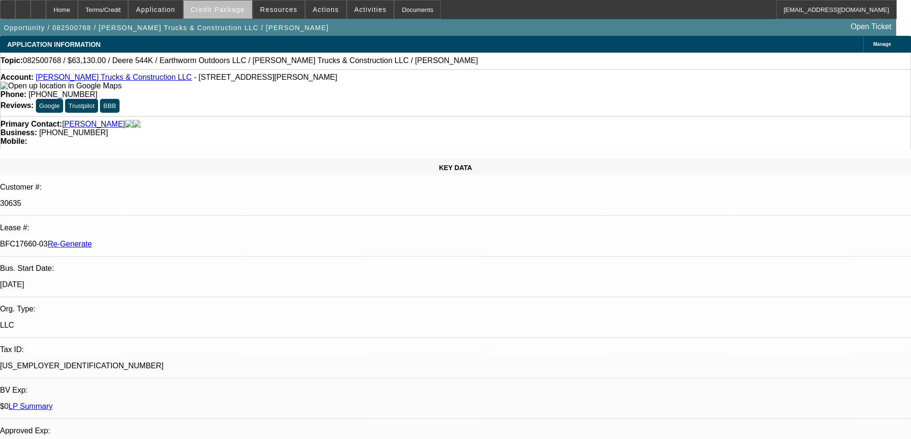
click at [236, 17] on span at bounding box center [218, 9] width 68 height 23
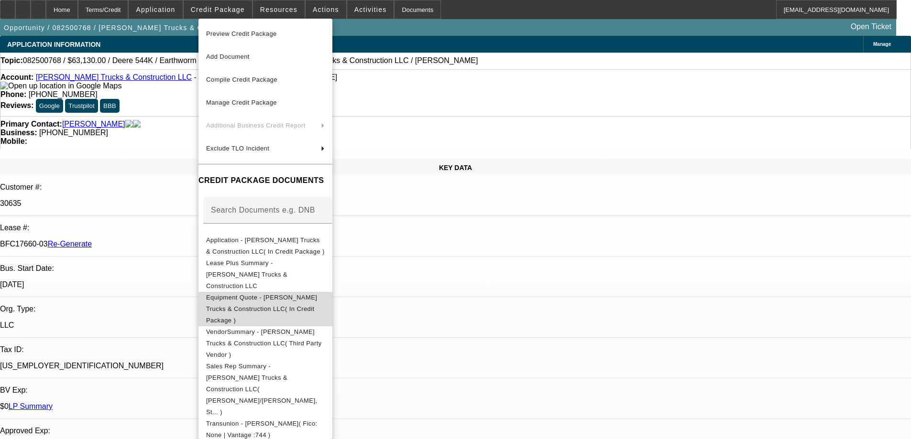
click at [240, 294] on span "Equipment Quote - Stovall Trucks & Construction LLC( In Credit Package )" at bounding box center [261, 309] width 111 height 30
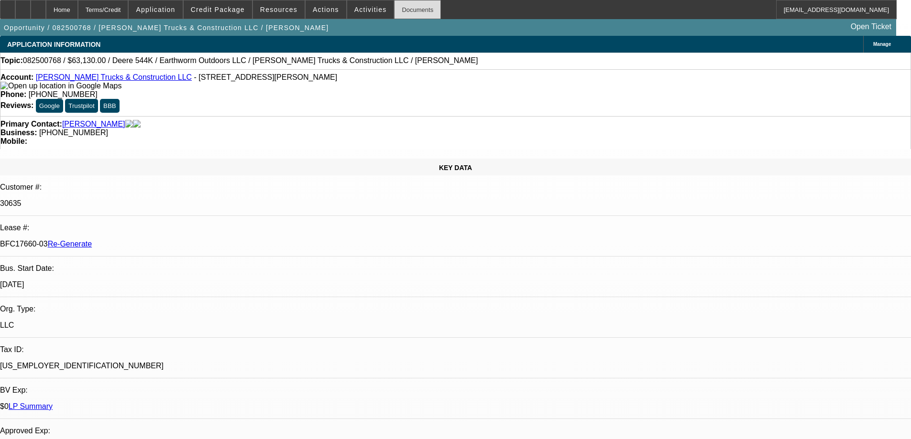
click at [399, 8] on div "Documents" at bounding box center [417, 9] width 47 height 19
click at [365, 9] on span "Activities" at bounding box center [370, 10] width 33 height 8
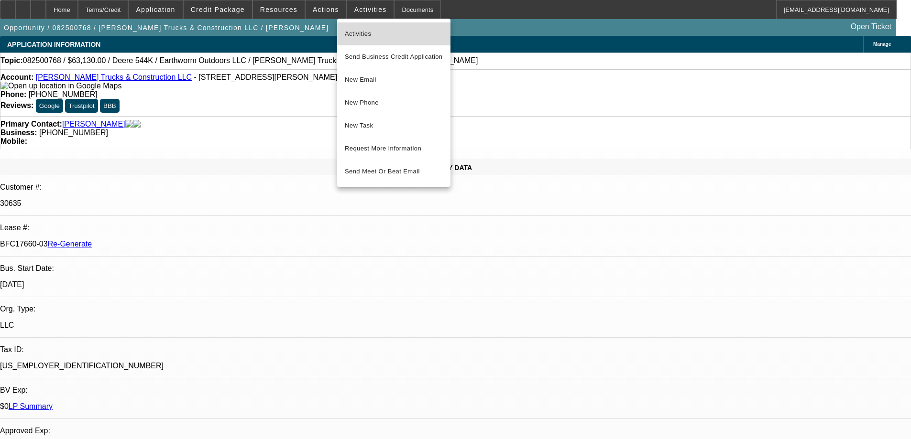
click at [365, 41] on button "Activities" at bounding box center [393, 33] width 113 height 23
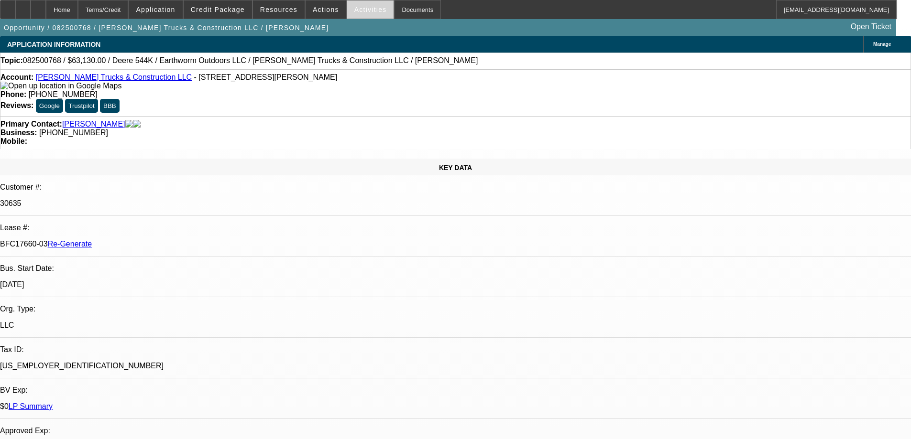
click at [358, 13] on span "Activities" at bounding box center [370, 10] width 33 height 8
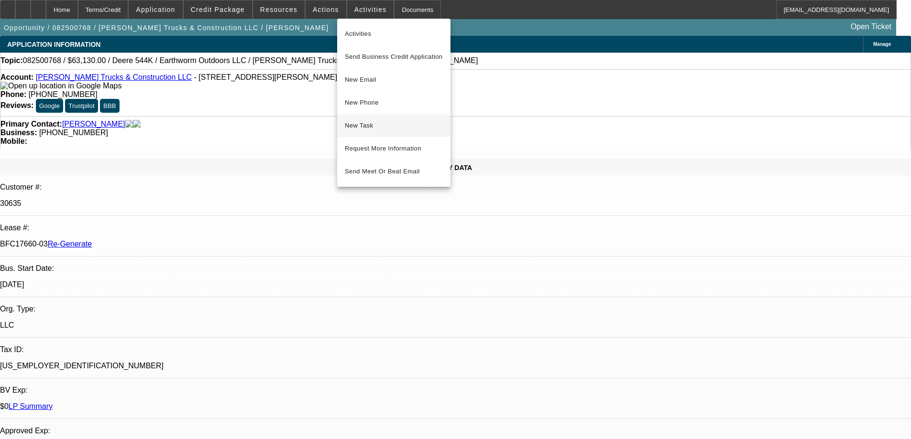
click at [366, 123] on span "New Task" at bounding box center [394, 125] width 98 height 11
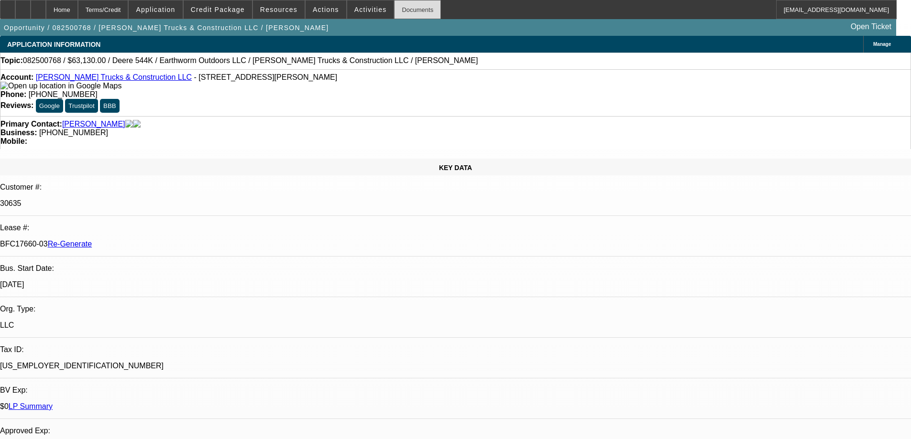
click at [395, 6] on div "Documents" at bounding box center [417, 9] width 47 height 19
click at [38, 6] on icon at bounding box center [38, 6] width 0 height 0
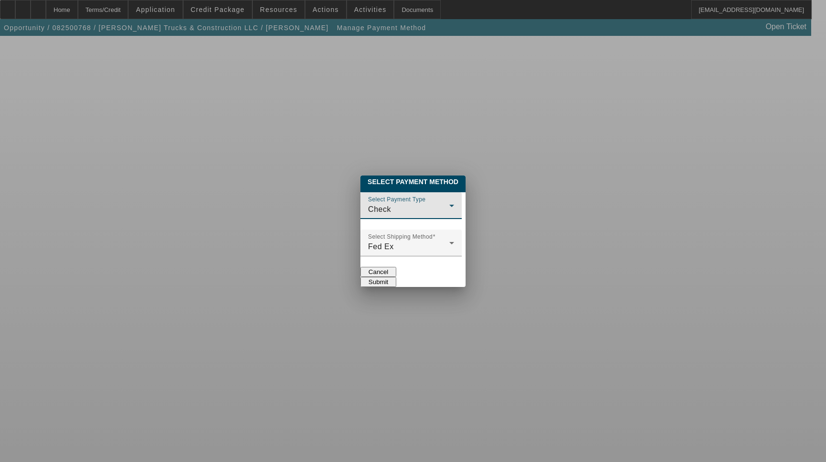
click at [449, 204] on div "Check" at bounding box center [408, 209] width 81 height 11
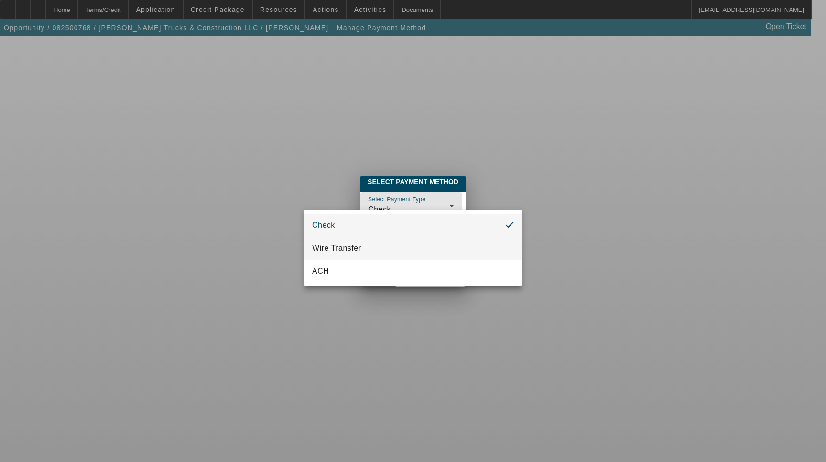
click at [443, 245] on mat-option "Wire Transfer" at bounding box center [413, 248] width 217 height 23
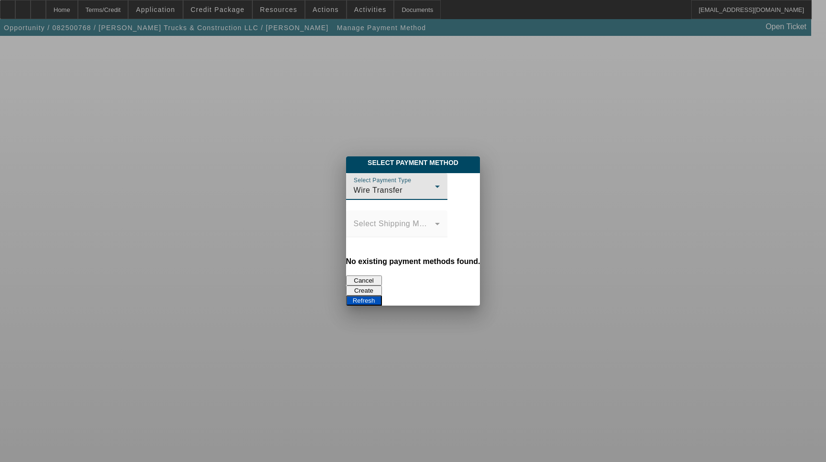
click at [382, 295] on button "Refresh" at bounding box center [364, 300] width 36 height 10
click at [382, 285] on button "Create" at bounding box center [364, 290] width 36 height 10
click at [382, 295] on button "Refresh" at bounding box center [364, 300] width 36 height 10
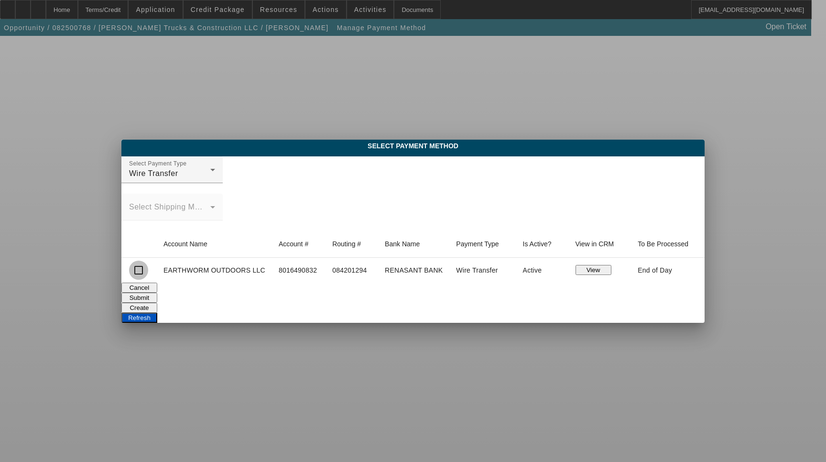
drag, startPoint x: 138, startPoint y: 272, endPoint x: 160, endPoint y: 272, distance: 22.0
click at [138, 272] on input "checkbox" at bounding box center [138, 270] width 19 height 19
checkbox input "true"
click at [157, 293] on button "Submit" at bounding box center [139, 298] width 36 height 10
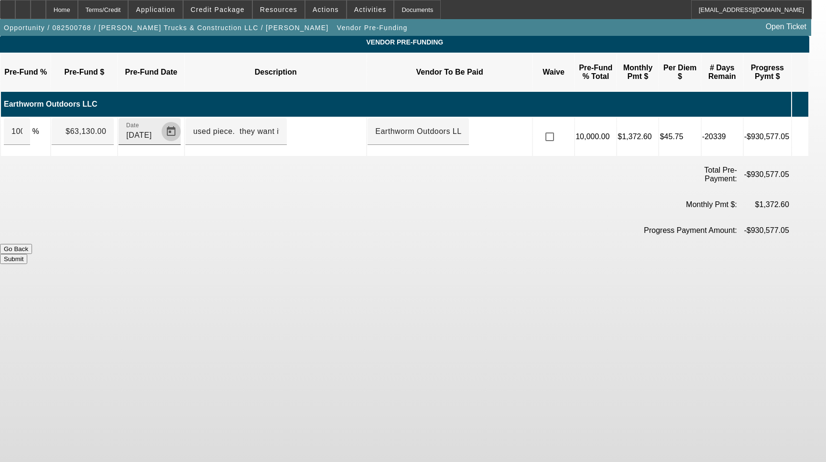
click at [181, 122] on span "Open calendar" at bounding box center [171, 131] width 23 height 23
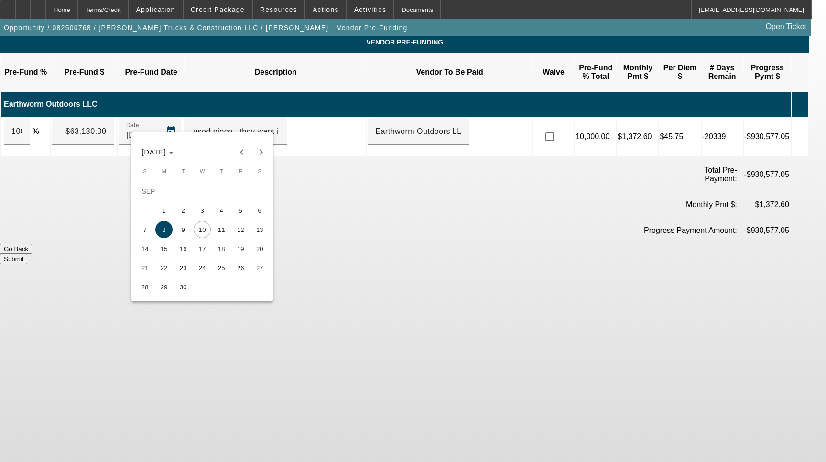
click at [203, 230] on span "10" at bounding box center [202, 229] width 17 height 17
type input "9/10/2025"
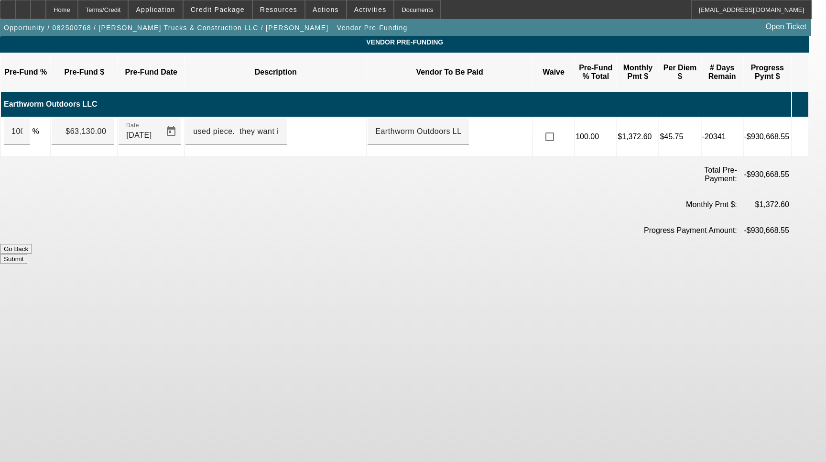
click at [27, 254] on button "Submit" at bounding box center [13, 259] width 27 height 10
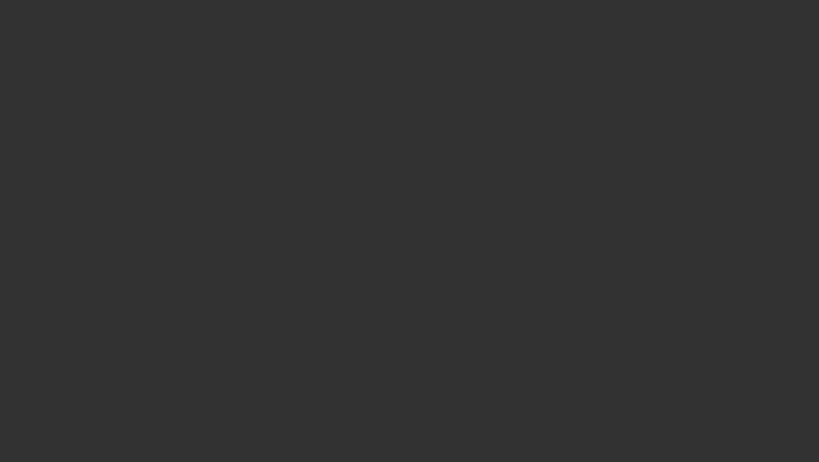
select select "3"
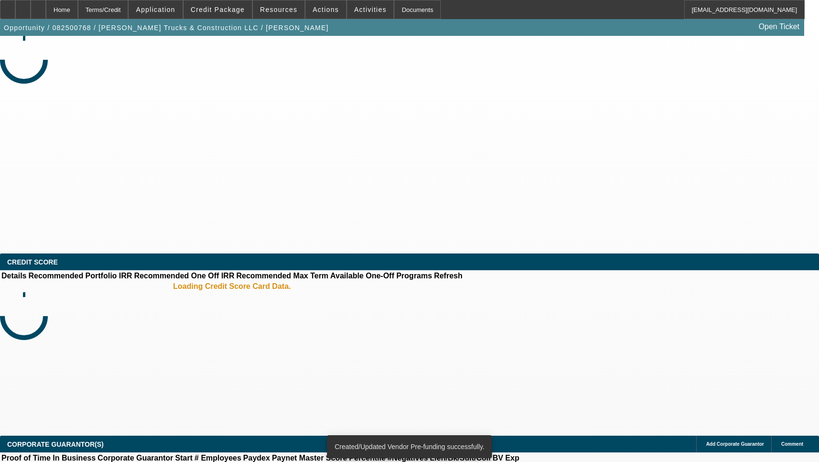
select select "0"
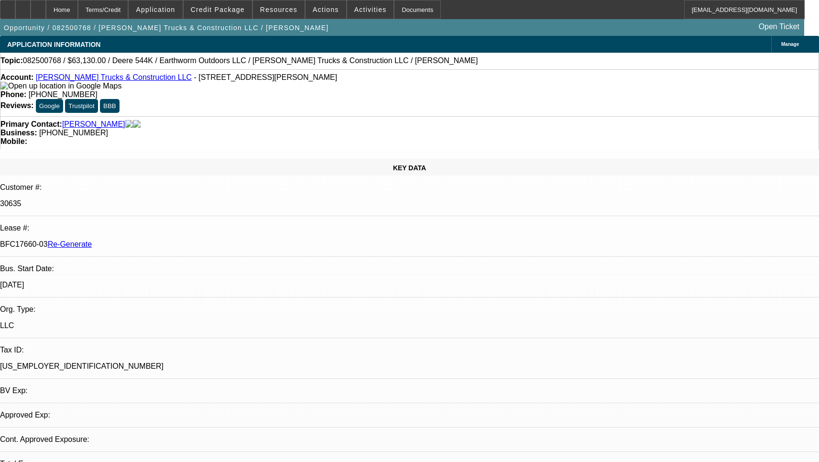
select select "1"
select select "2"
select select "6"
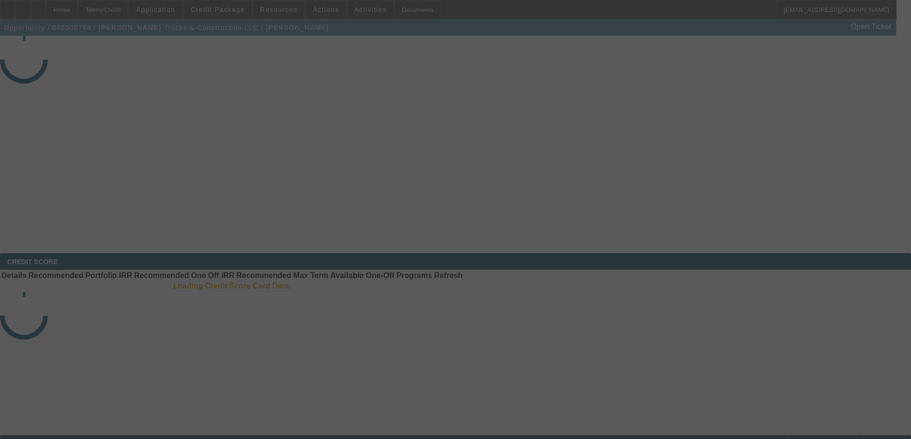
select select "3"
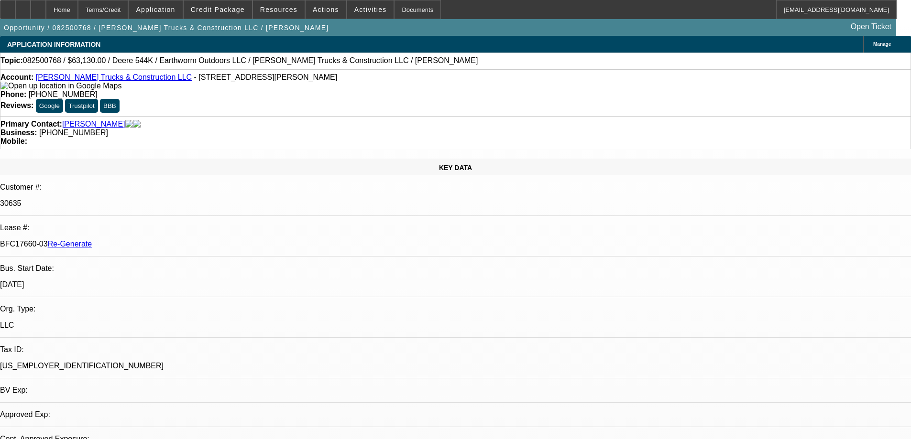
select select "0"
select select "2"
select select "0"
select select "6"
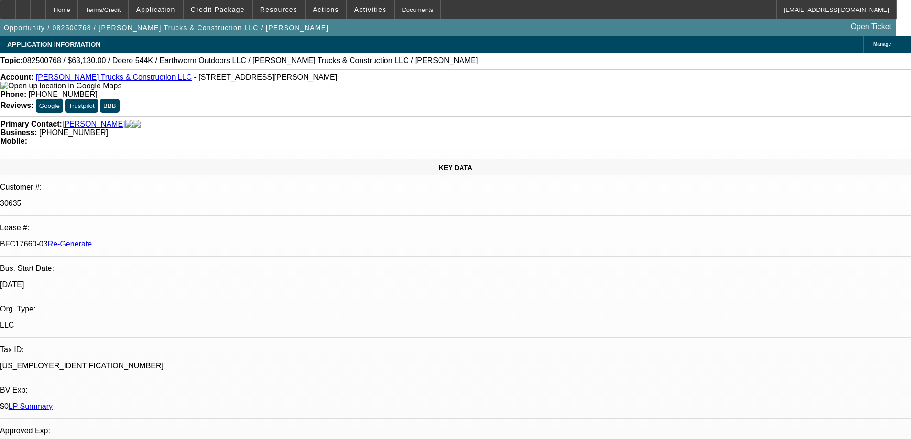
click at [282, 13] on span at bounding box center [279, 9] width 52 height 23
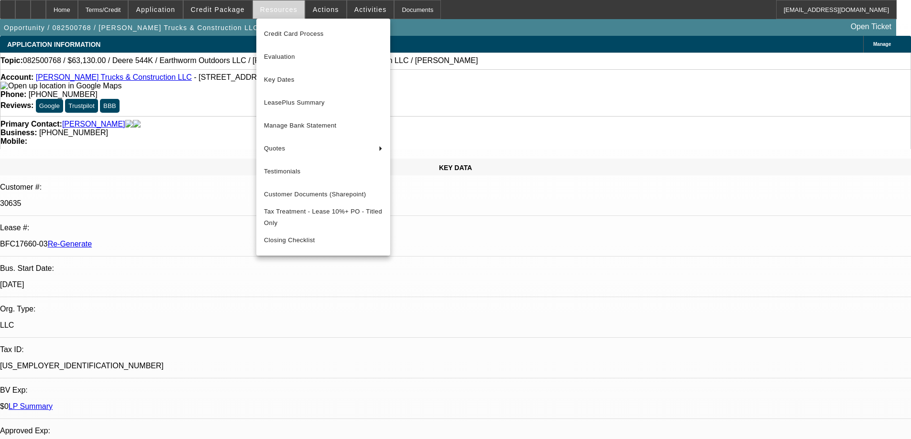
click at [282, 13] on div at bounding box center [455, 219] width 911 height 439
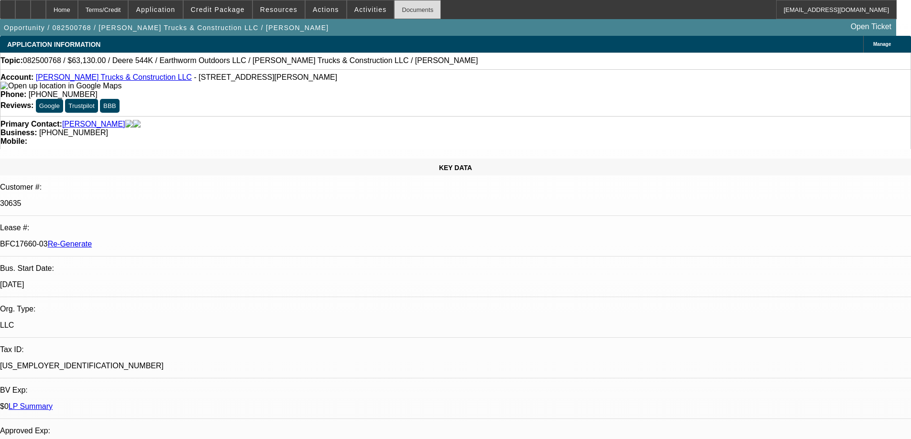
click at [402, 8] on div "Documents" at bounding box center [417, 9] width 47 height 19
